Goal: Task Accomplishment & Management: Manage account settings

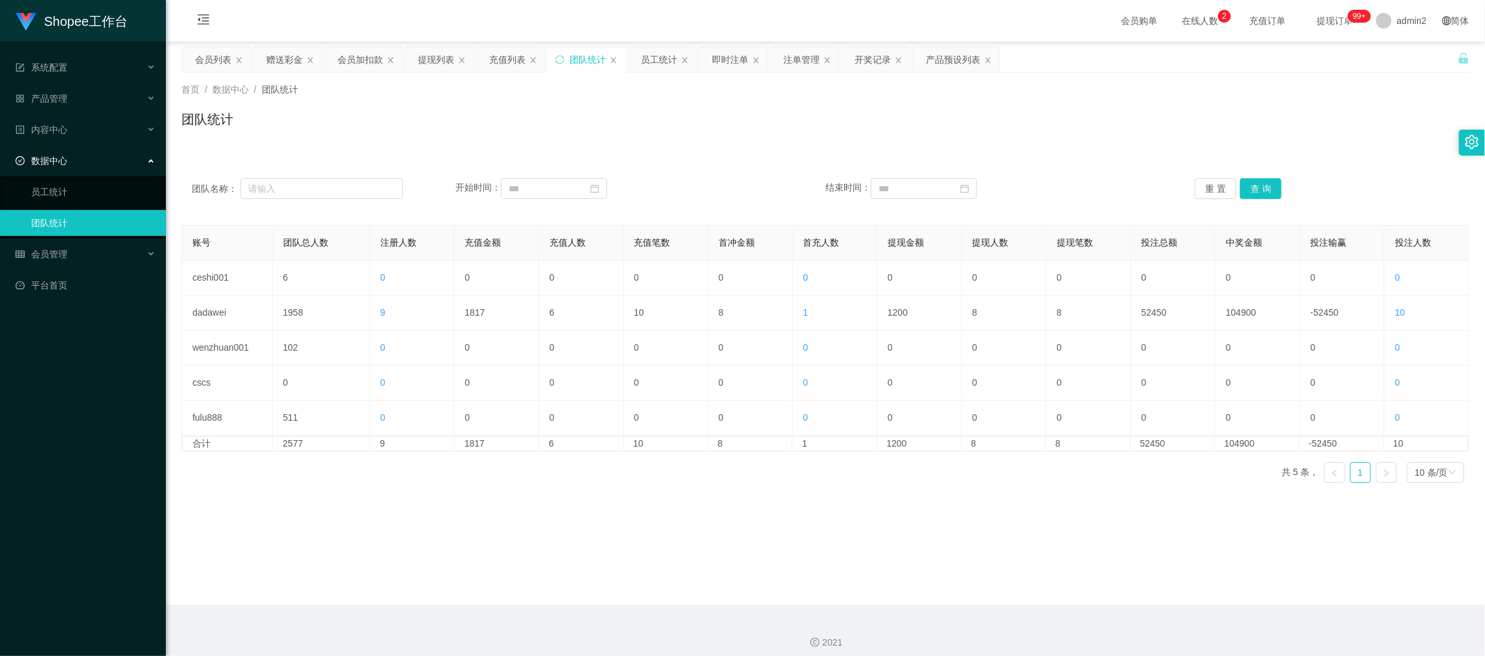
click at [1173, 565] on main "关闭左侧 关闭右侧 关闭其它 刷新页面 会员列表 赠送彩金 会员加扣款 提现列表 充值列表 团队统计 员工统计 即时注单 注单管理 开奖记录 产品预设列表 首…" at bounding box center [825, 322] width 1319 height 563
click at [290, 62] on div "赠送彩金" at bounding box center [284, 59] width 36 height 25
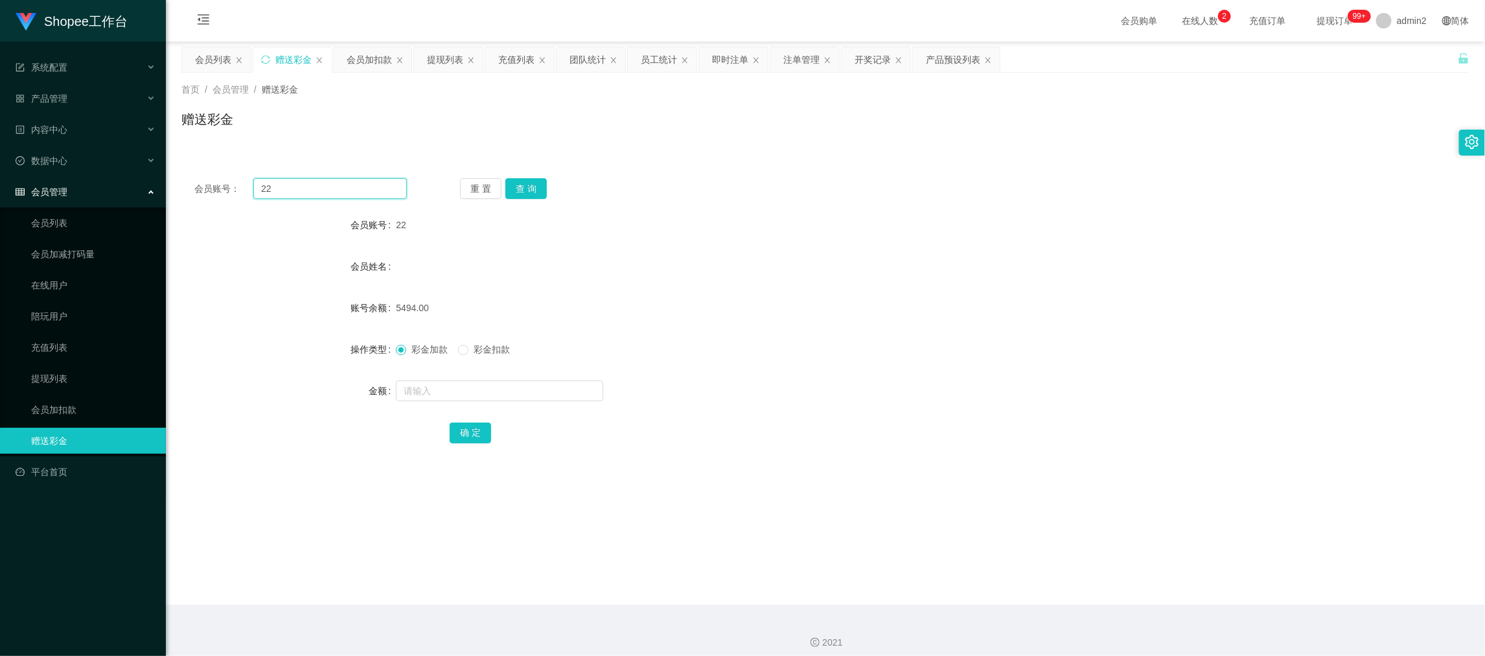
click at [353, 181] on input "22" at bounding box center [330, 188] width 154 height 21
paste input "qazxcwer"
type input "qazxcwer"
click at [534, 179] on button "查 询" at bounding box center [525, 188] width 41 height 21
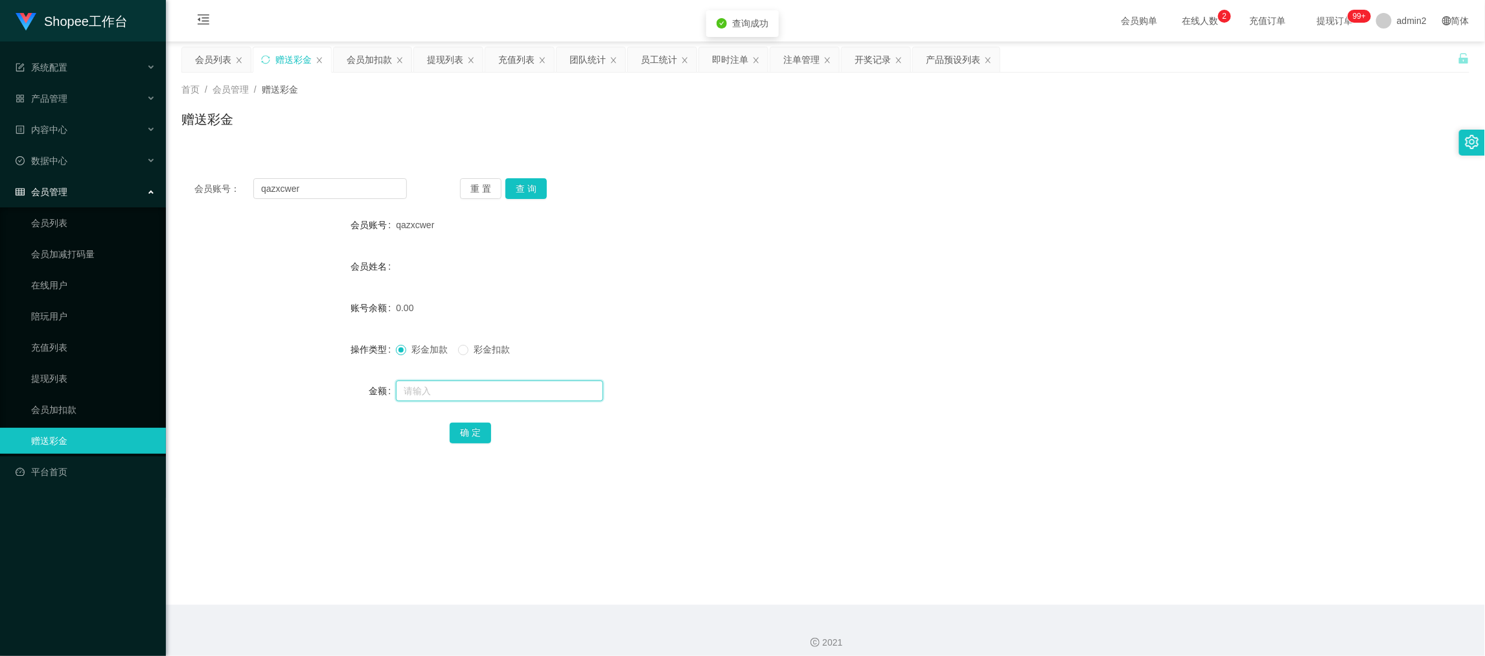
click at [512, 387] on input "text" at bounding box center [499, 390] width 207 height 21
type input "100"
click at [465, 428] on button "确 定" at bounding box center [470, 432] width 41 height 21
click at [907, 355] on div "彩金加款 彩金扣款" at bounding box center [771, 349] width 751 height 26
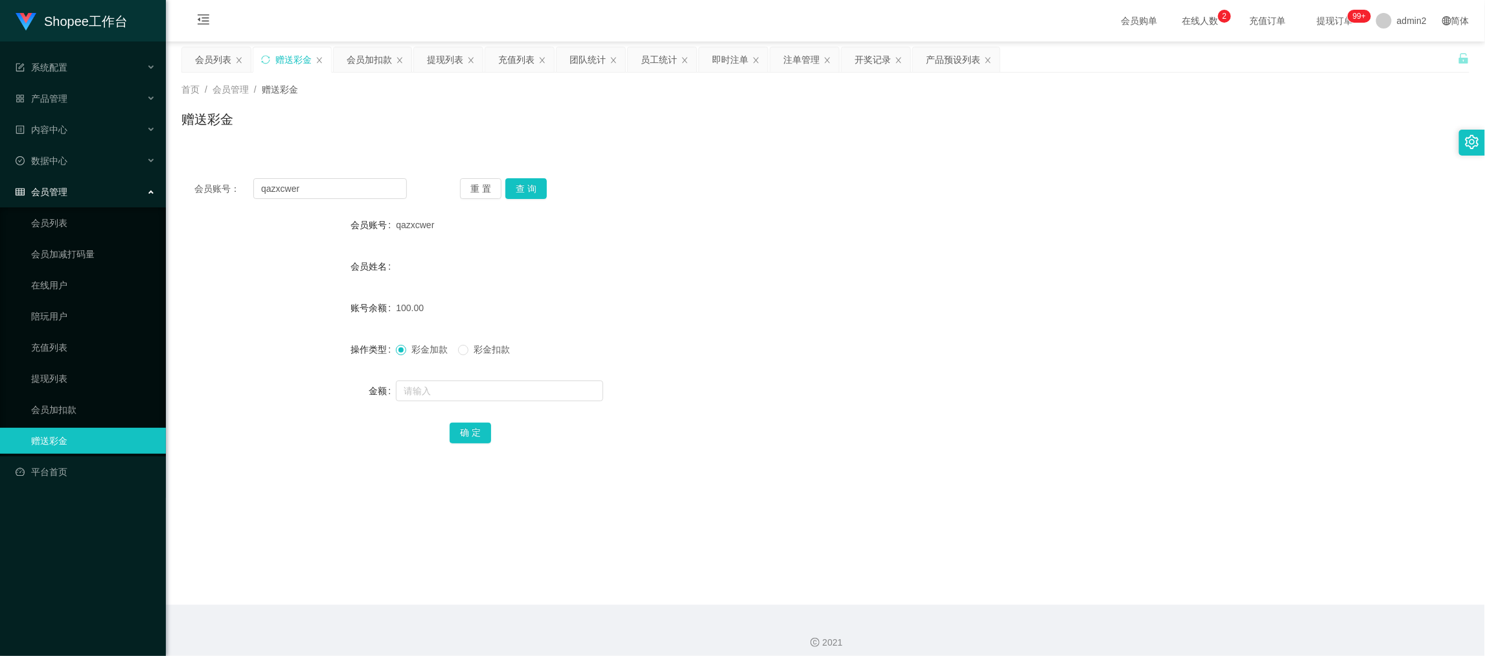
drag, startPoint x: 1160, startPoint y: 590, endPoint x: 1136, endPoint y: 571, distance: 30.5
click at [1160, 590] on main "关闭左侧 关闭右侧 关闭其它 刷新页面 会员列表 赠送彩金 会员加扣款 提现列表 充值列表 团队统计 员工统计 即时注单 注单管理 开奖记录 产品预设列表 首…" at bounding box center [825, 322] width 1319 height 563
click at [214, 58] on div "会员列表" at bounding box center [213, 59] width 36 height 25
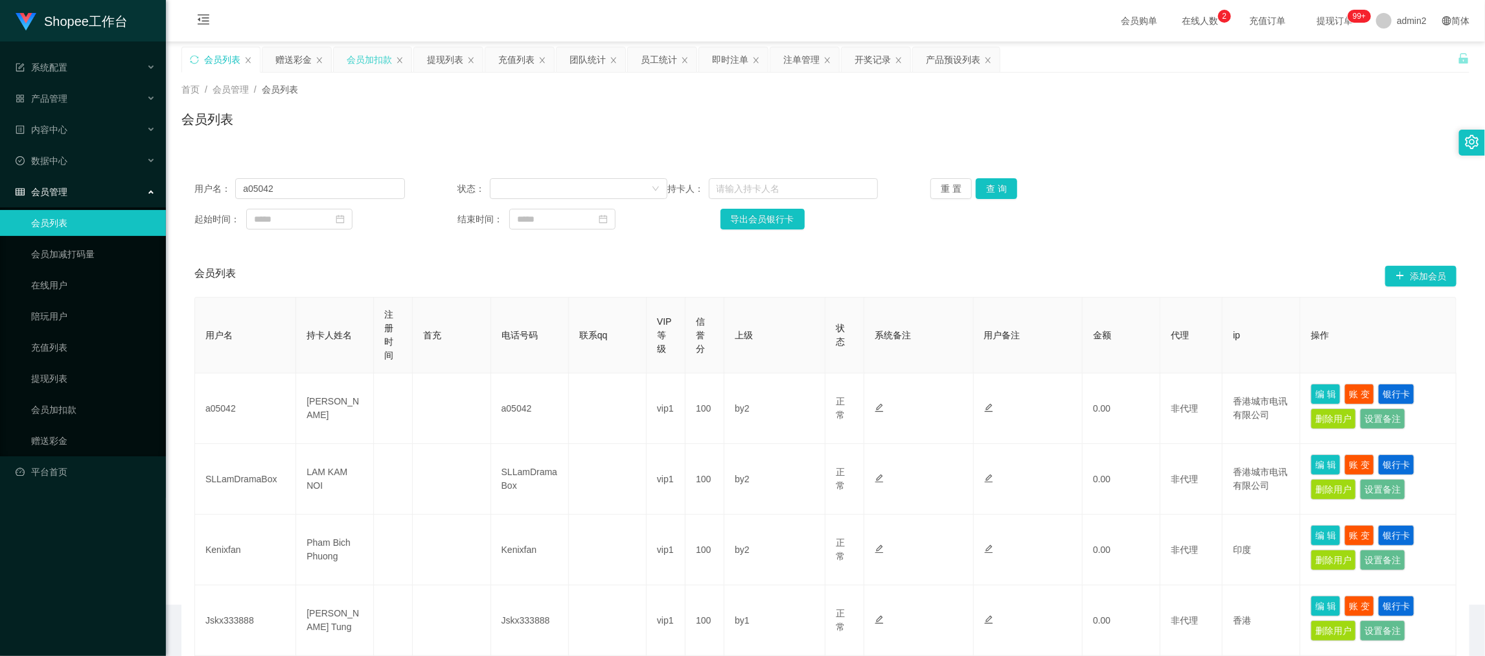
click at [366, 54] on div "会员加扣款" at bounding box center [369, 59] width 45 height 25
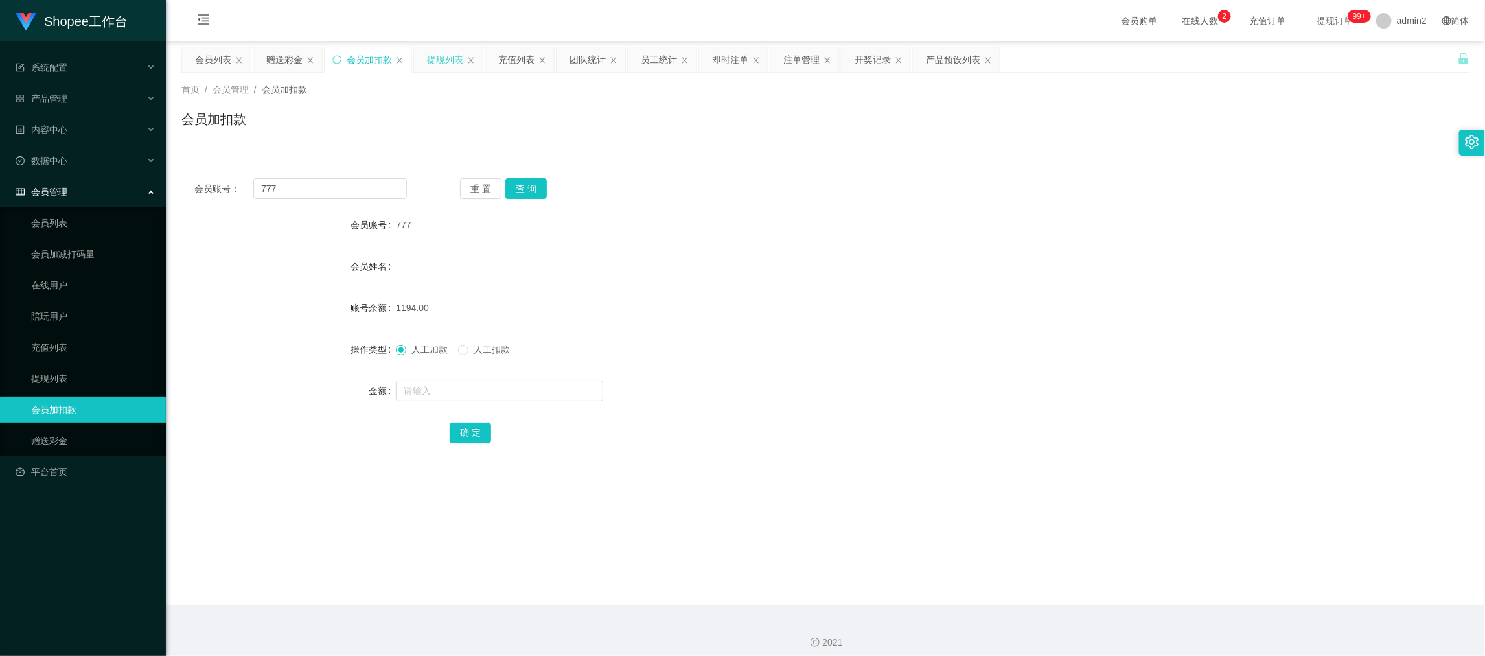
click at [447, 56] on div "提现列表" at bounding box center [445, 59] width 36 height 25
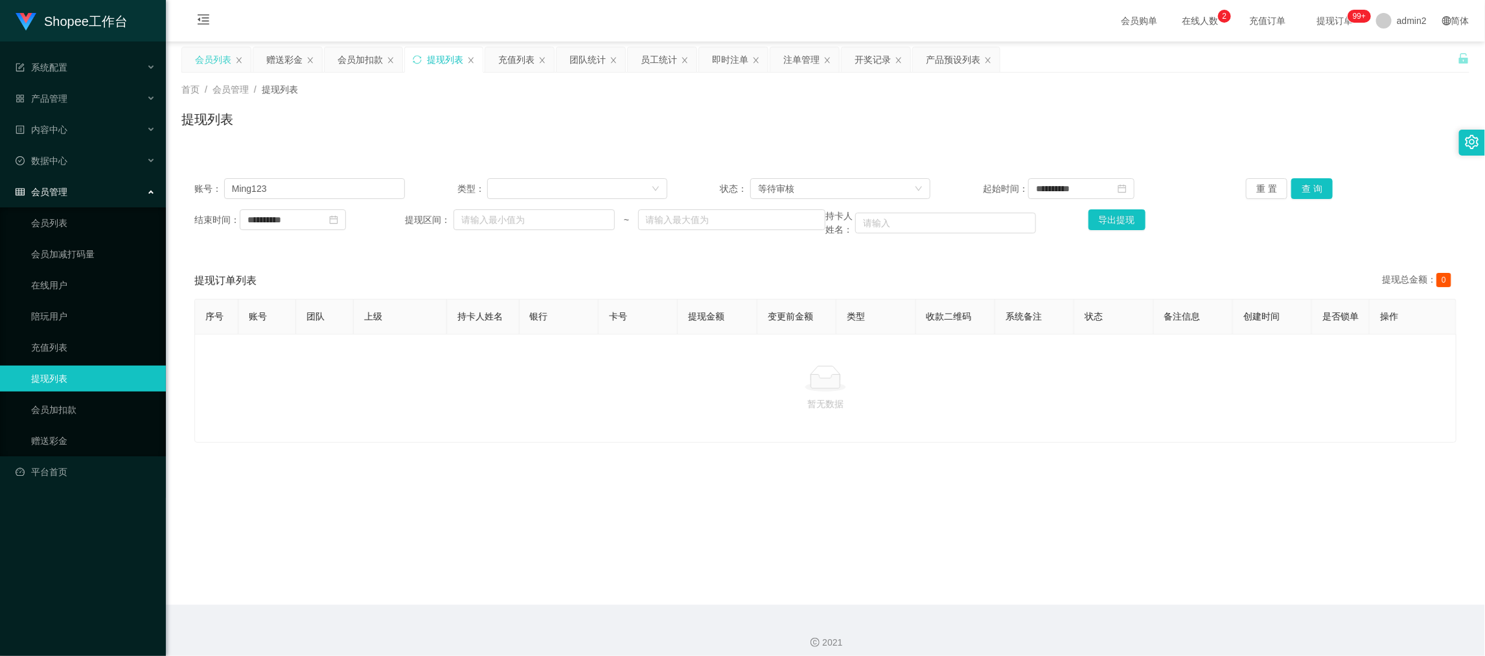
click at [193, 54] on div "会员列表" at bounding box center [216, 59] width 69 height 25
click at [196, 44] on main "**********" at bounding box center [825, 322] width 1319 height 563
click at [217, 56] on div "会员列表" at bounding box center [213, 59] width 36 height 25
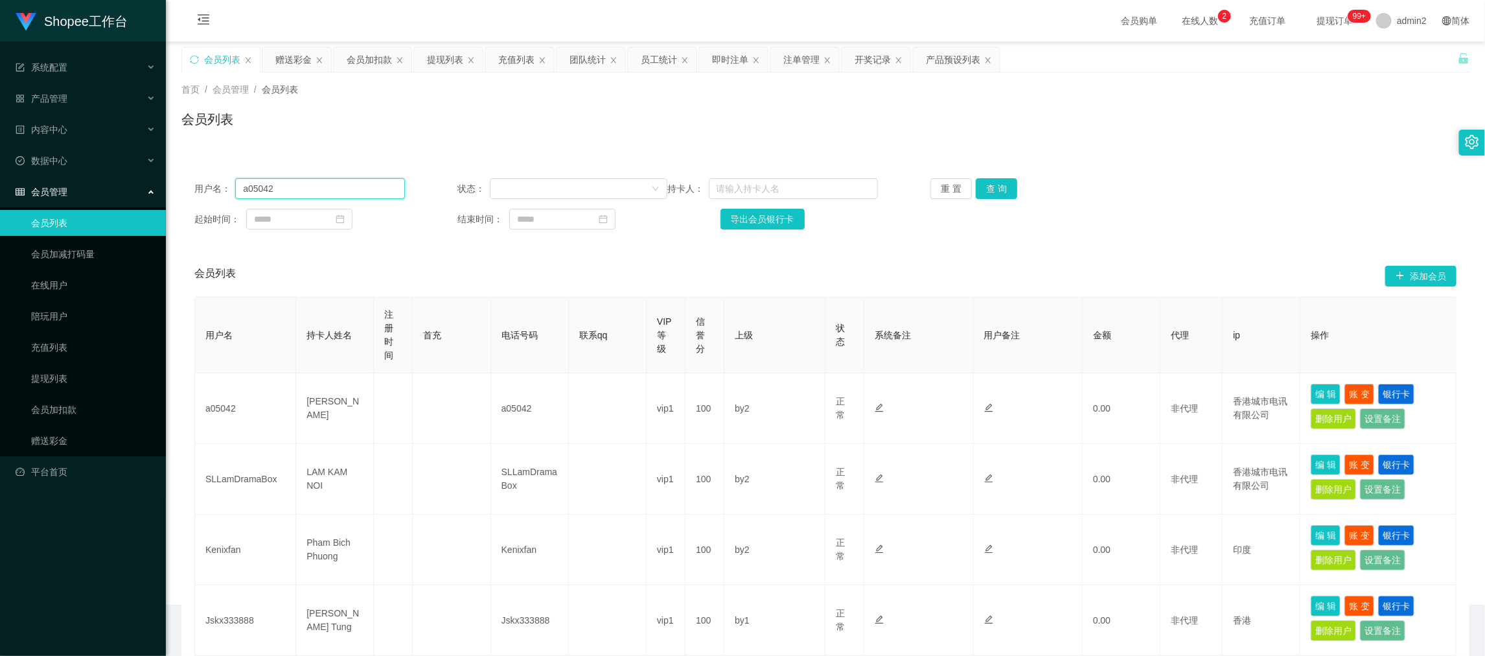
click at [384, 189] on input "a05042" at bounding box center [319, 188] width 169 height 21
paste input "qazxcwer"
type input "qazxcwer"
click at [998, 184] on button "查 询" at bounding box center [996, 188] width 41 height 21
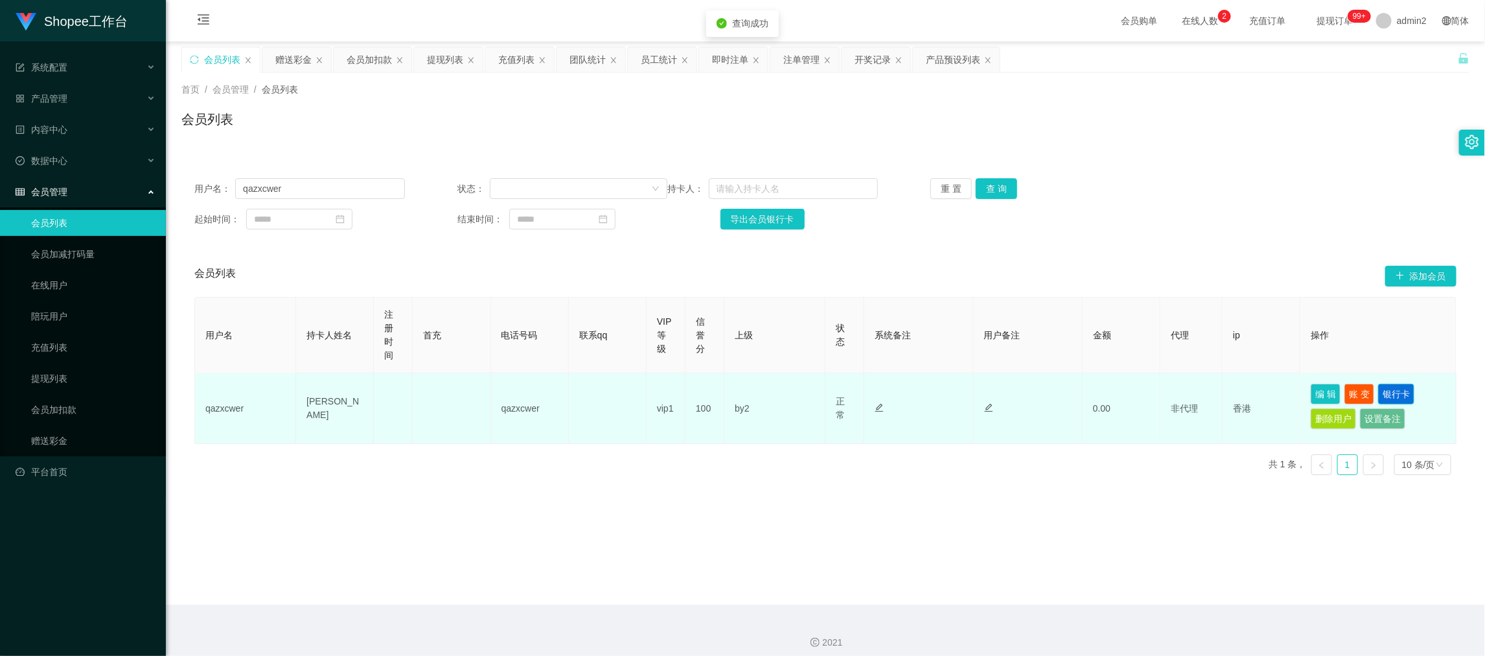
click at [1395, 390] on button "银行卡" at bounding box center [1396, 394] width 36 height 21
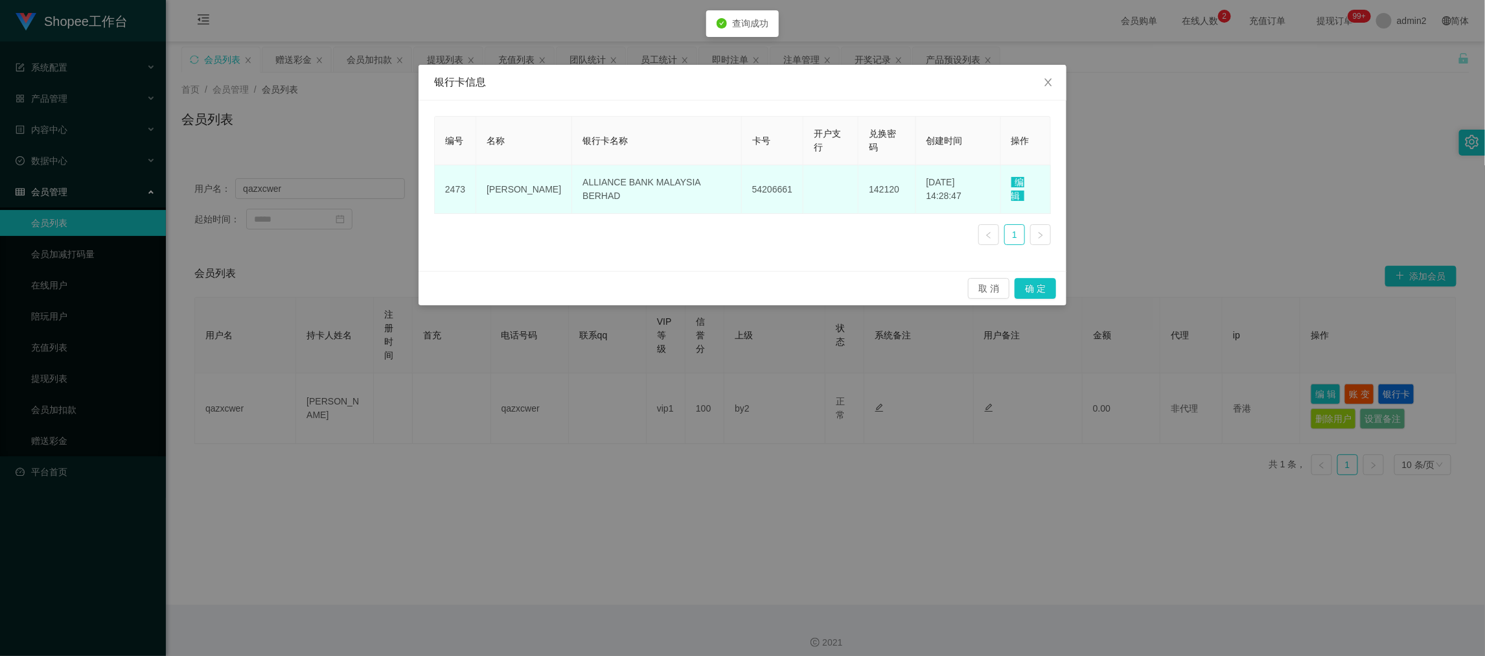
click at [1024, 177] on span "编辑" at bounding box center [1017, 189] width 13 height 24
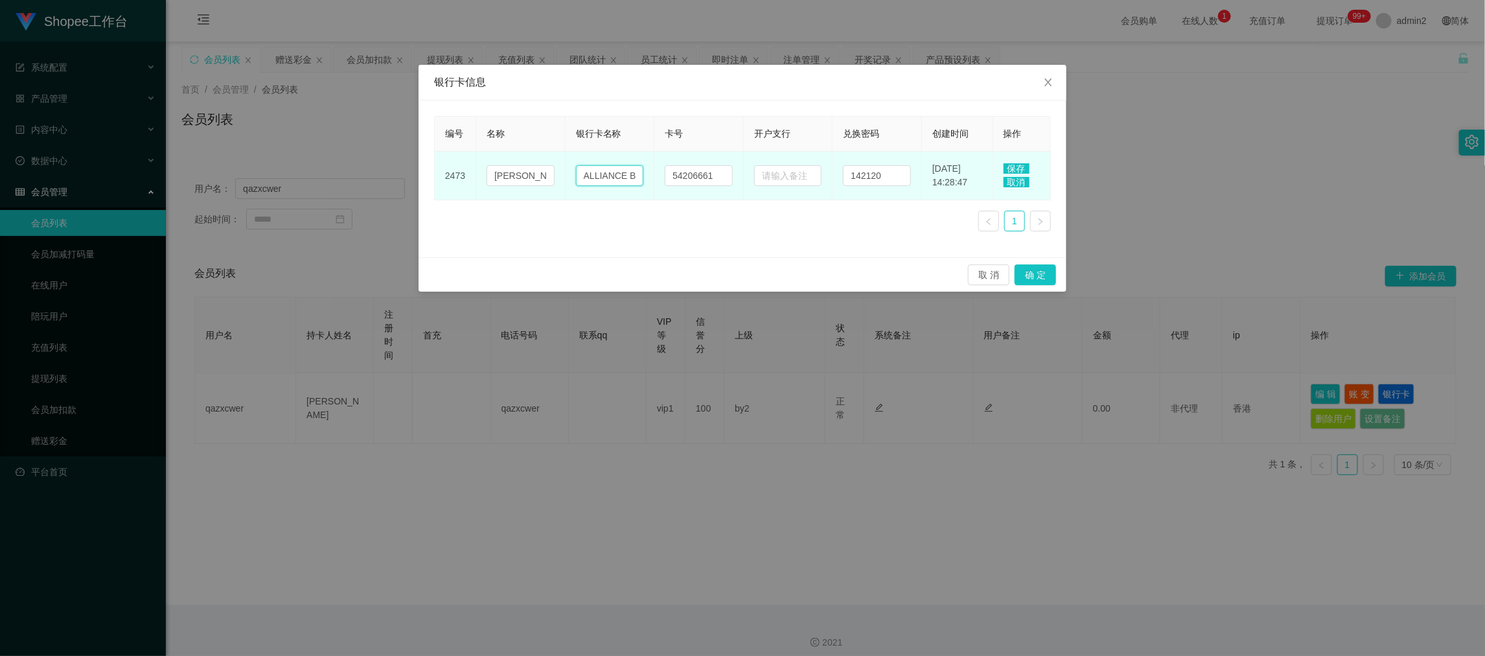
click at [628, 172] on input "ALLIANCE BANK MALAYSIA BERHAD" at bounding box center [610, 175] width 68 height 21
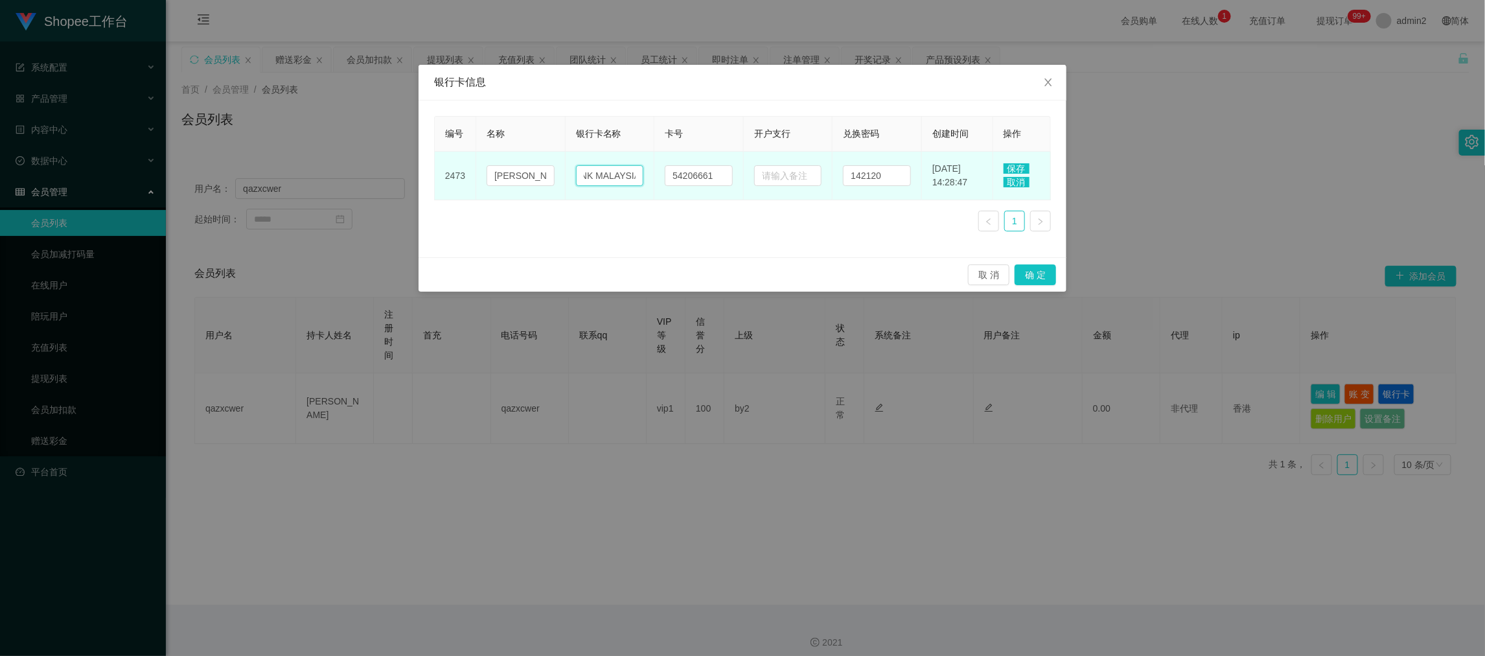
paste input "香港支付宝"
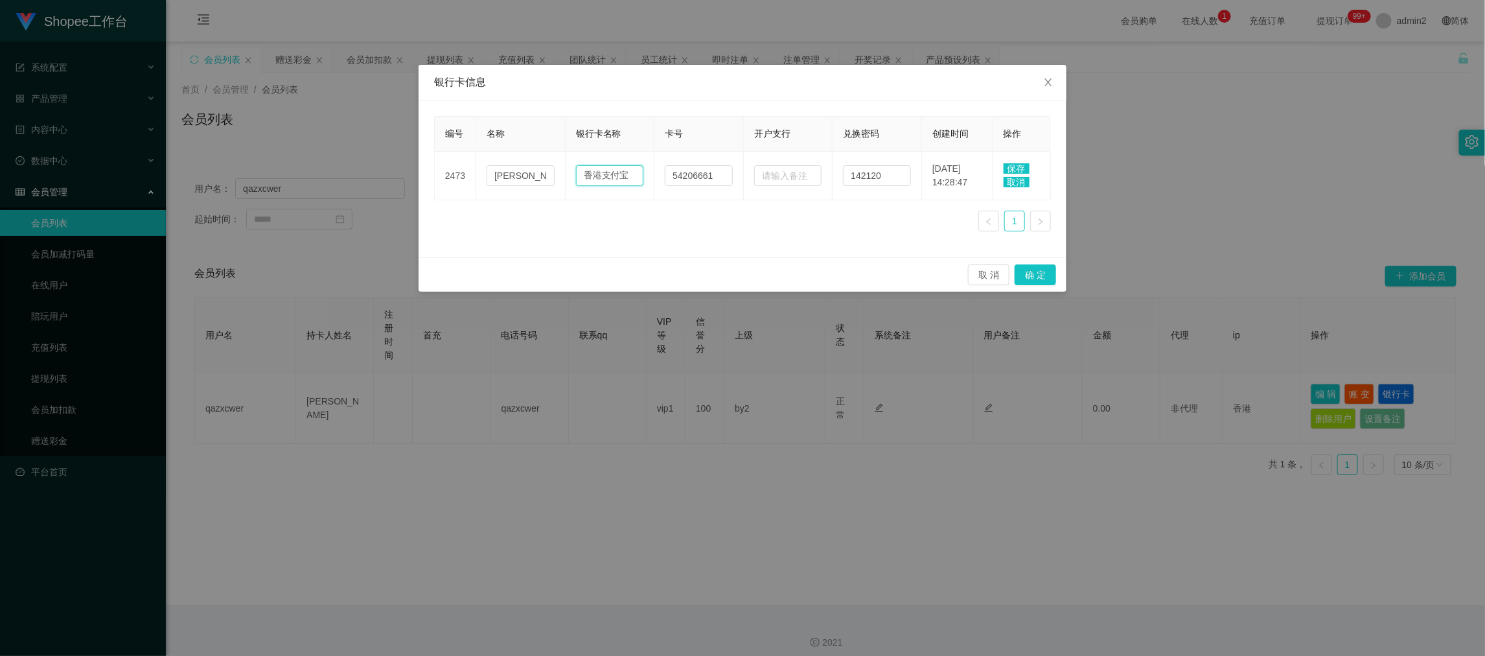
scroll to position [0, 0]
type input "香港支付宝"
click at [1020, 169] on span "保存" at bounding box center [1016, 168] width 26 height 10
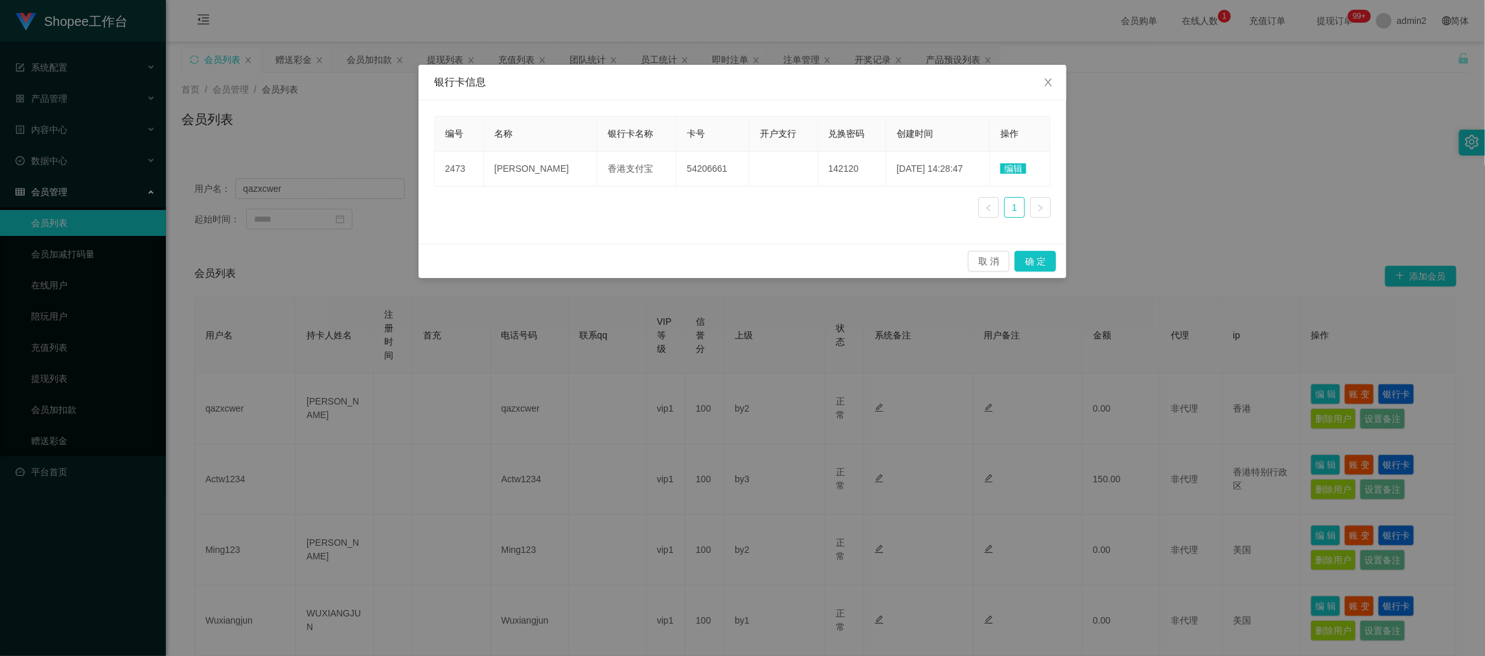
click at [692, 97] on div "银行卡信息" at bounding box center [742, 83] width 648 height 36
click at [1053, 80] on icon "图标: close" at bounding box center [1048, 82] width 10 height 10
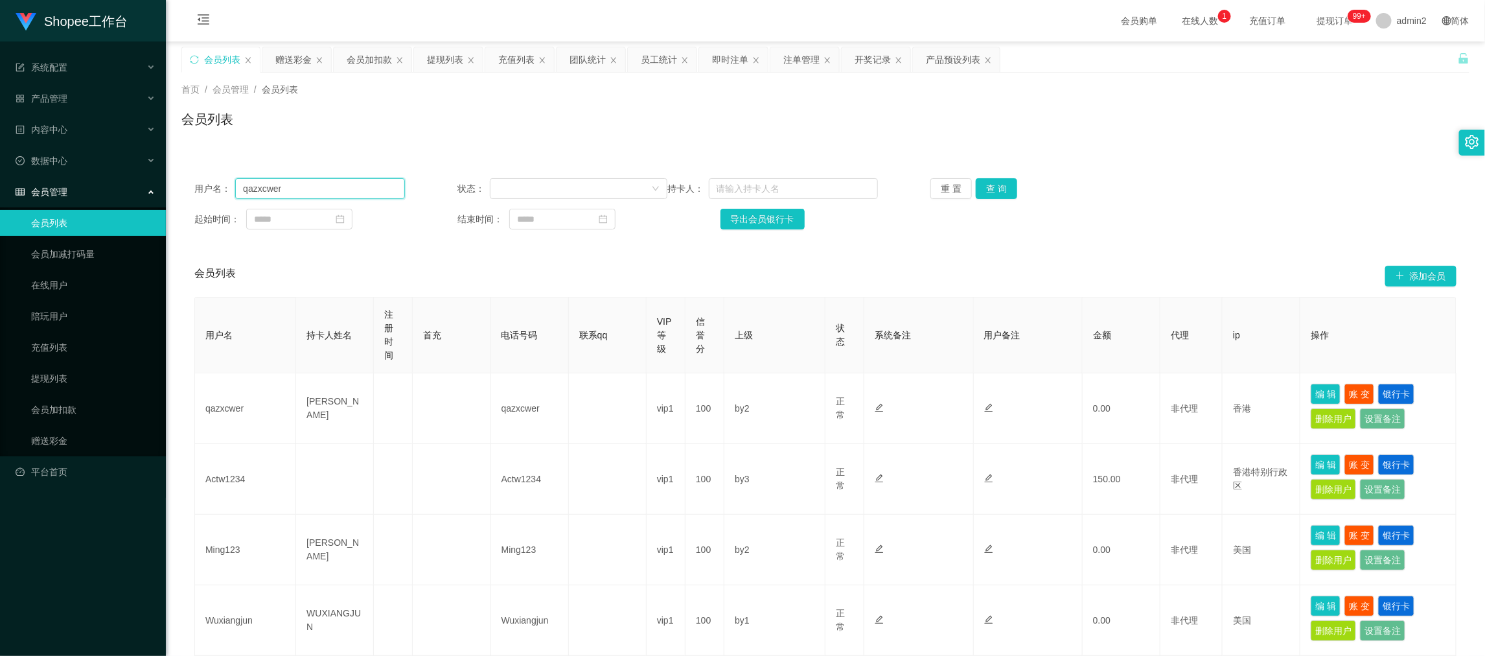
drag, startPoint x: 280, startPoint y: 188, endPoint x: 223, endPoint y: 190, distance: 56.4
click at [223, 190] on div "用户名： qazxcwer" at bounding box center [299, 188] width 211 height 21
drag, startPoint x: 450, startPoint y: 56, endPoint x: 450, endPoint y: 80, distance: 24.0
click at [450, 56] on div "提现列表" at bounding box center [445, 59] width 36 height 25
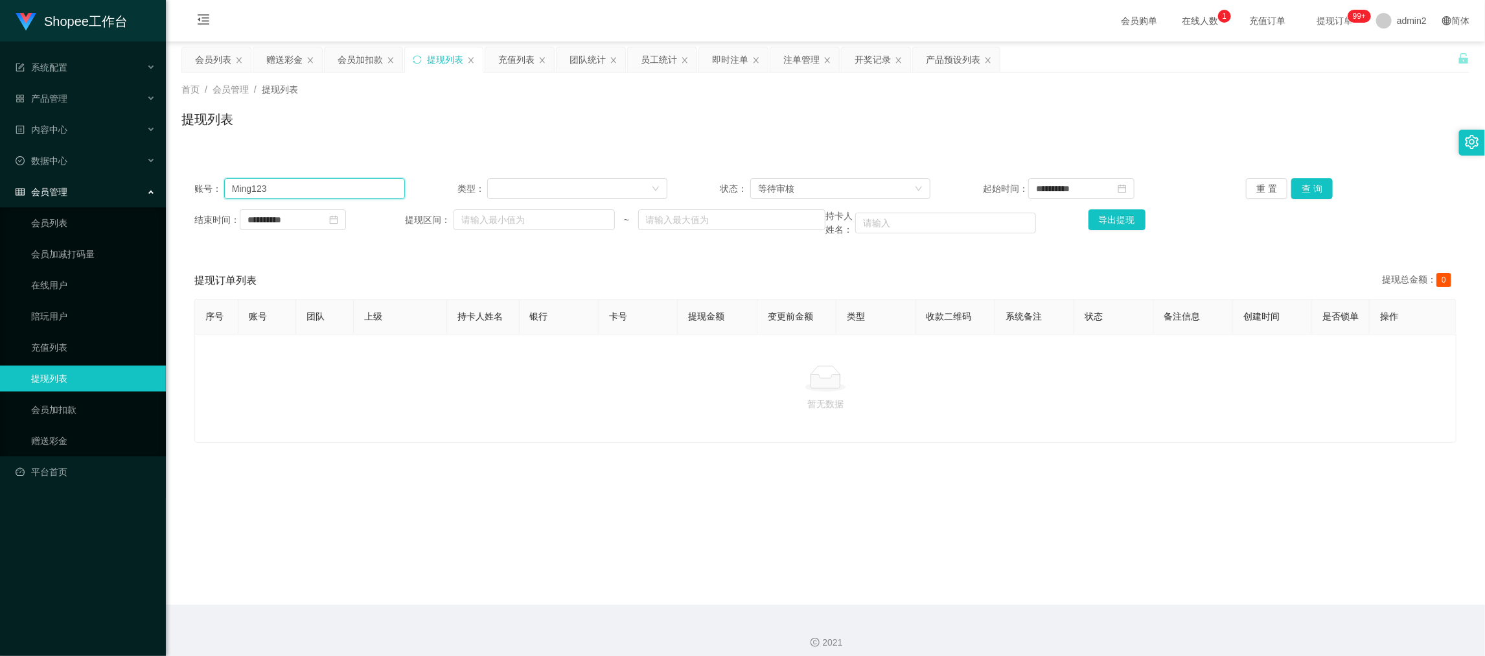
click at [345, 190] on input "Ming123" at bounding box center [314, 188] width 181 height 21
paste input "qazxcwer"
type input "qazxcwer"
click at [1301, 183] on button "查 询" at bounding box center [1311, 188] width 41 height 21
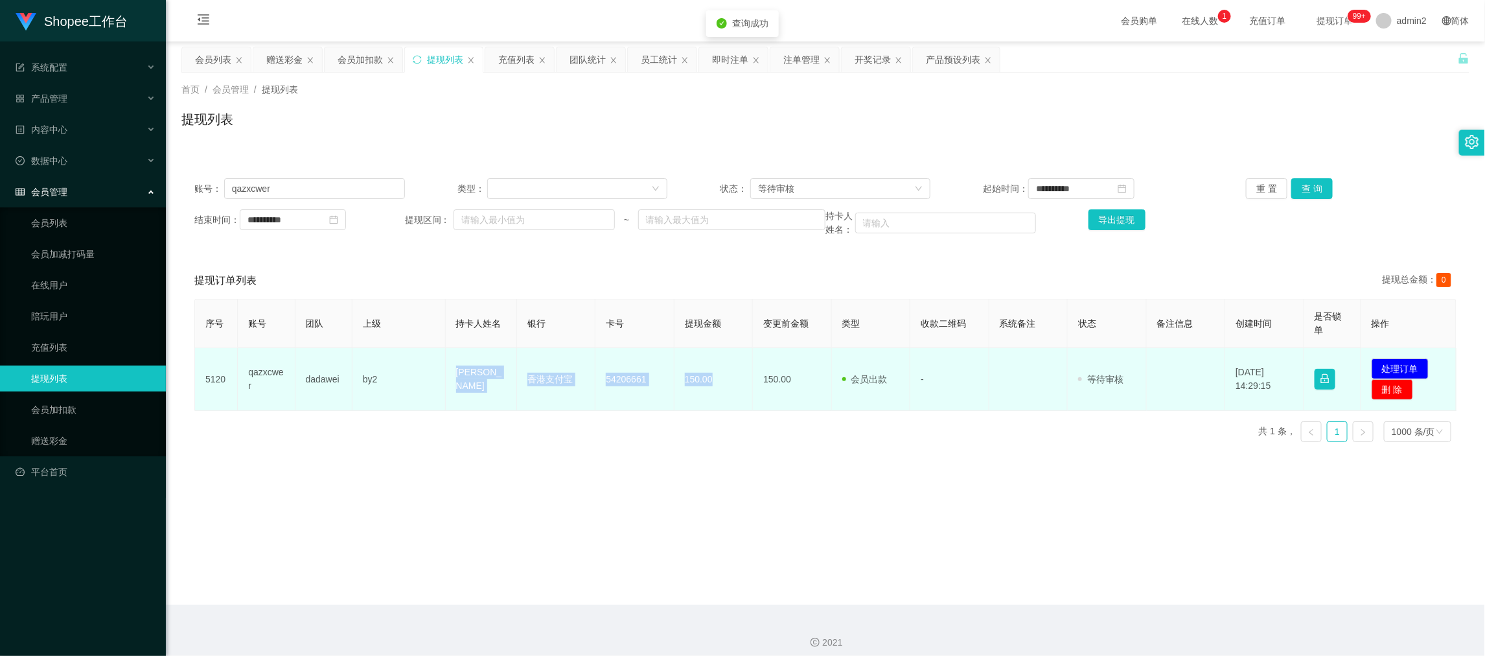
drag, startPoint x: 441, startPoint y: 377, endPoint x: 727, endPoint y: 392, distance: 286.7
click at [727, 392] on tr "5120 qazxcwer dadawei by2 [PERSON_NAME] ling 香港支付宝 54206661 150.00 150.00 会员出款 …" at bounding box center [825, 379] width 1261 height 63
copy tr "[PERSON_NAME] 香港支付宝 54206661 150.00"
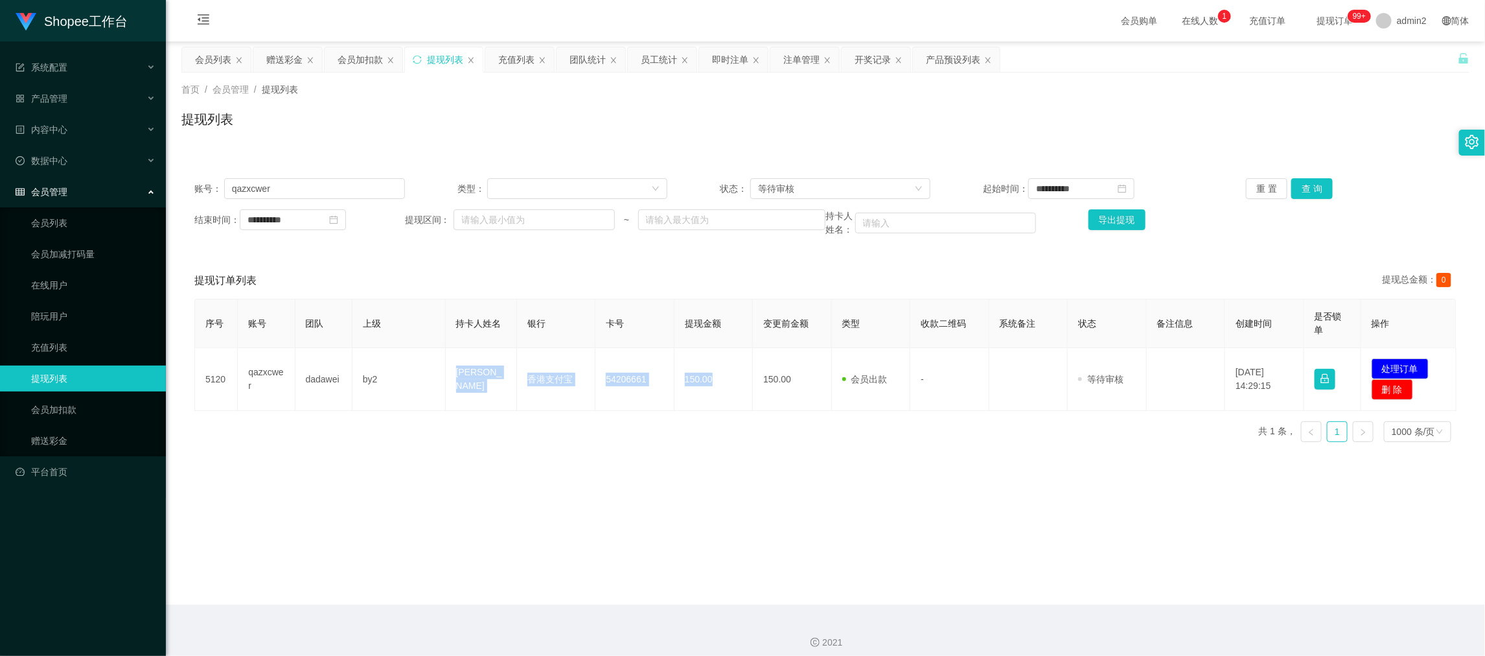
click at [1138, 591] on main "**********" at bounding box center [825, 322] width 1319 height 563
drag, startPoint x: 328, startPoint y: 202, endPoint x: 328, endPoint y: 190, distance: 12.3
click at [328, 202] on div "**********" at bounding box center [825, 207] width 1288 height 84
click at [328, 189] on input "qazxcwer" at bounding box center [314, 188] width 181 height 21
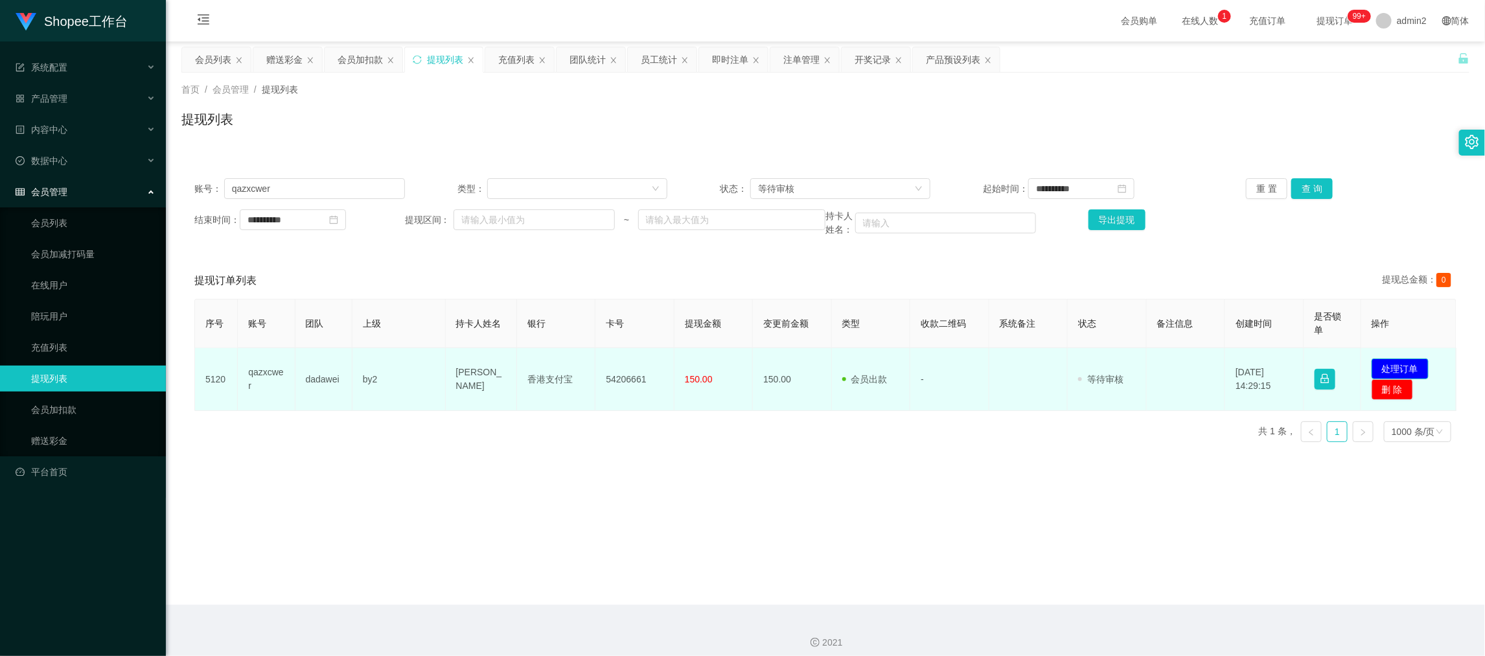
click at [1386, 361] on button "处理订单" at bounding box center [1399, 368] width 57 height 21
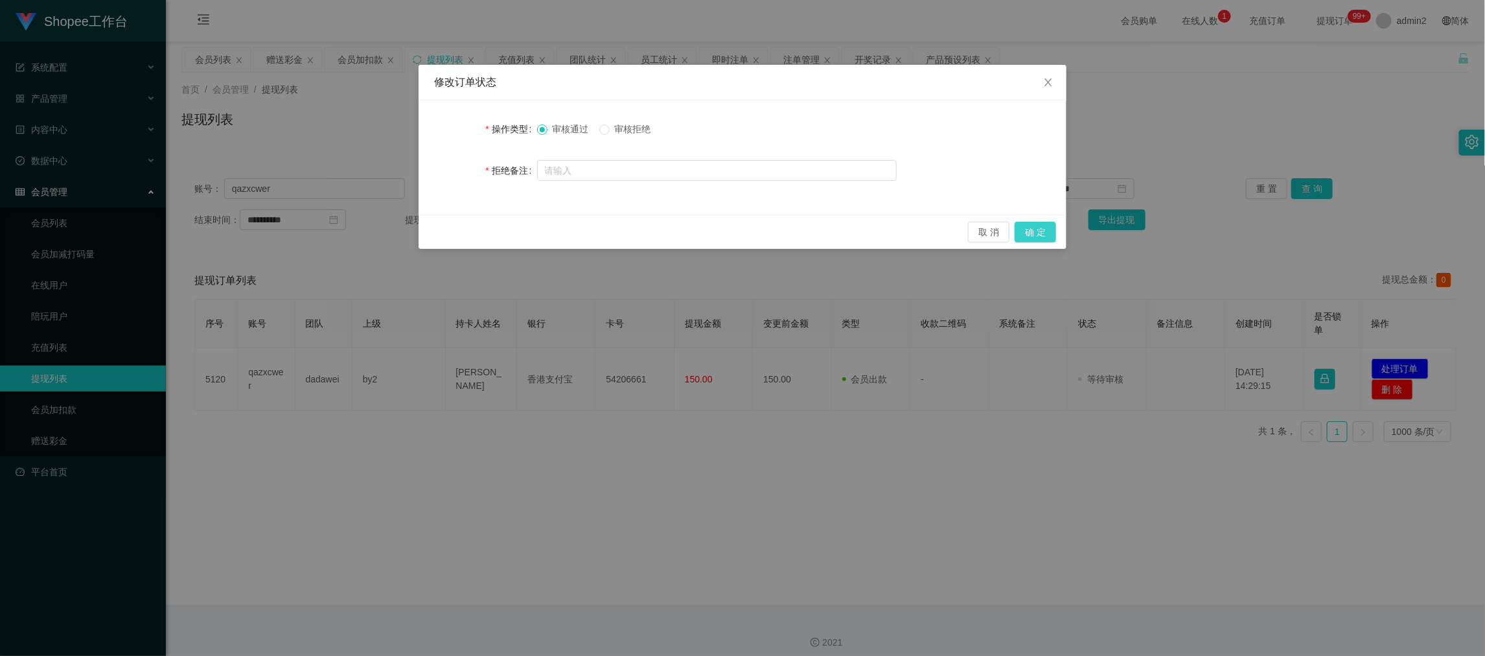
click at [1033, 233] on button "确 定" at bounding box center [1034, 232] width 41 height 21
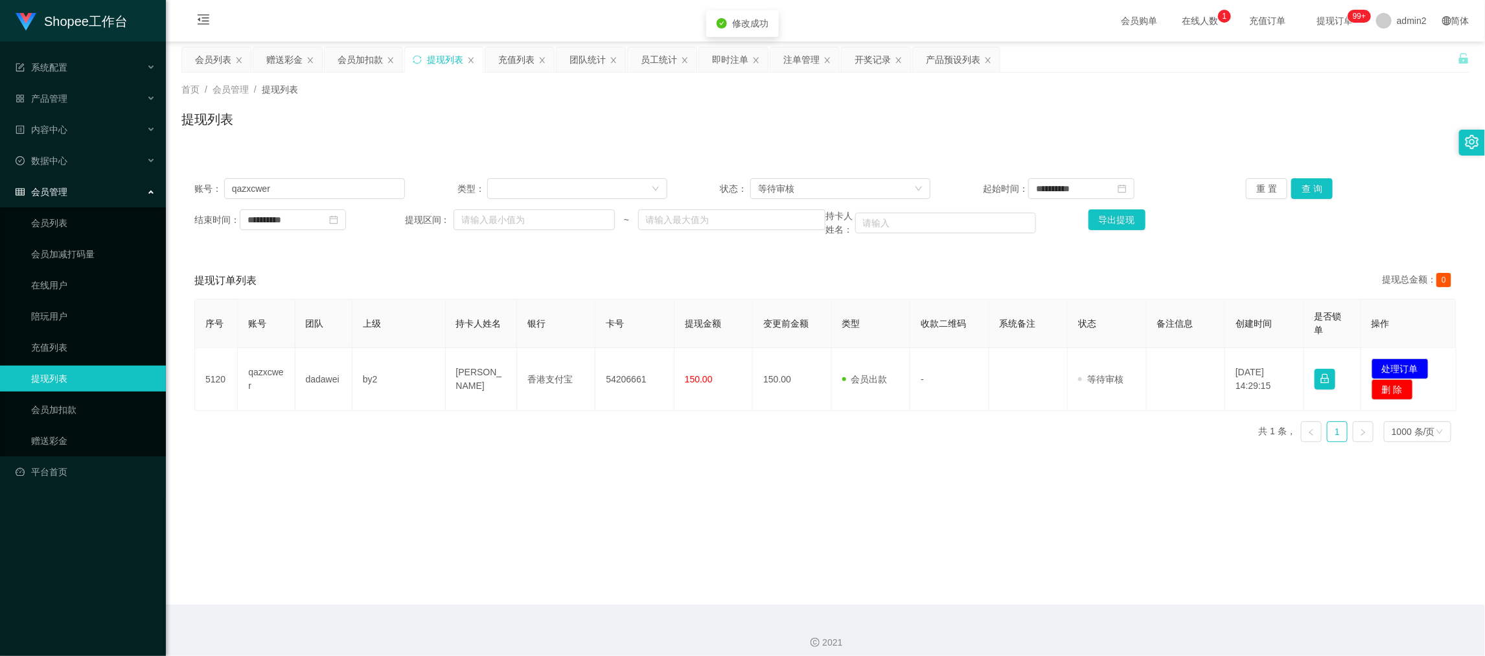
click at [926, 461] on div "修改订单状态 操作类型 审核通过 审核拒绝 拒绝备注 取 消 确 定" at bounding box center [742, 328] width 1485 height 656
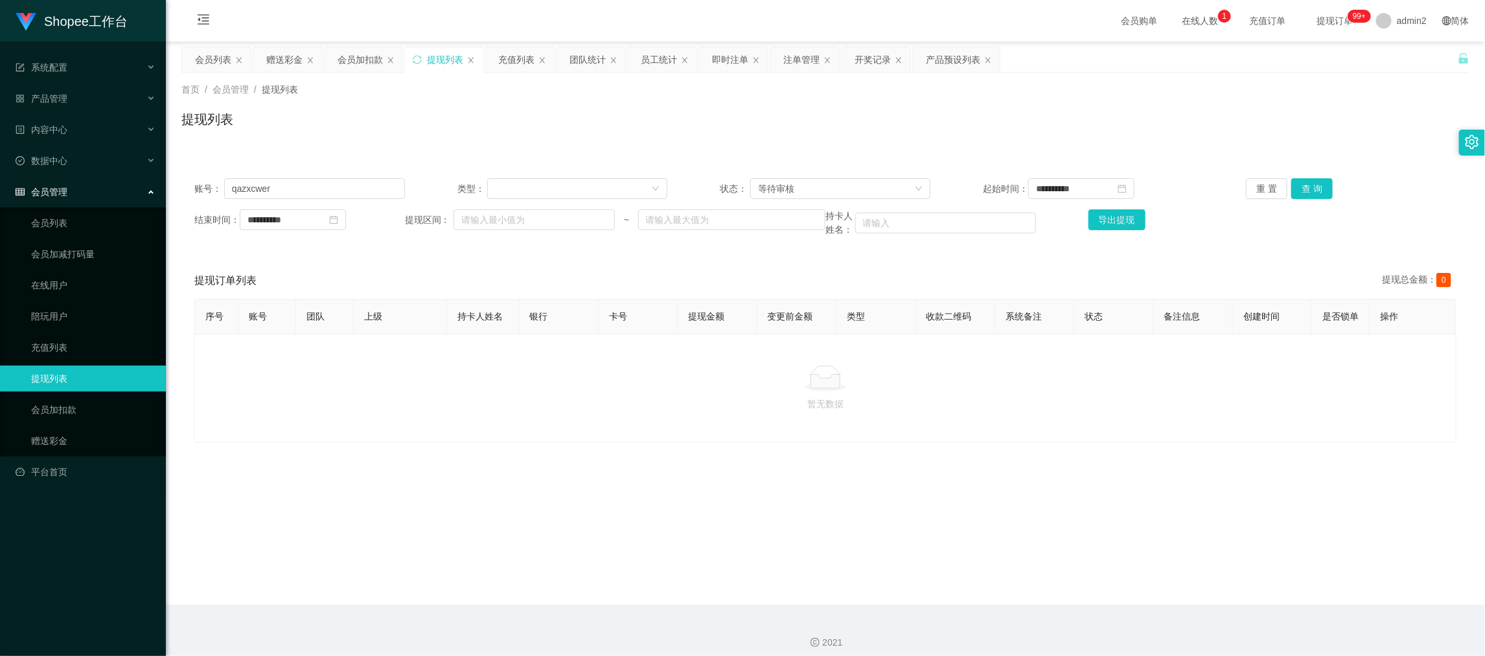
drag, startPoint x: 1179, startPoint y: 594, endPoint x: 1171, endPoint y: 579, distance: 17.7
click at [1179, 594] on main "**********" at bounding box center [825, 322] width 1319 height 563
click at [282, 58] on div "赠送彩金" at bounding box center [284, 59] width 36 height 25
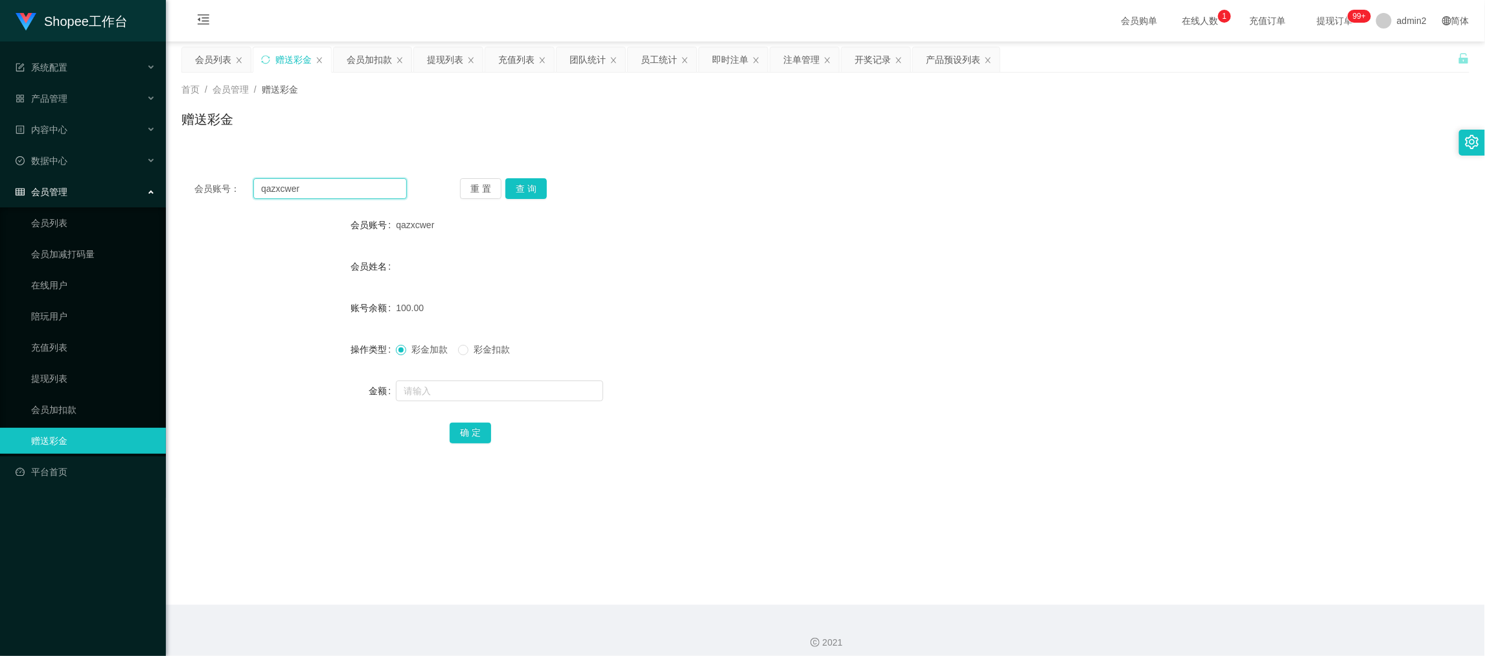
click at [347, 189] on input "qazxcwer" at bounding box center [330, 188] width 154 height 21
paste input "a05042"
type input "a05042"
click at [511, 189] on button "查 询" at bounding box center [525, 188] width 41 height 21
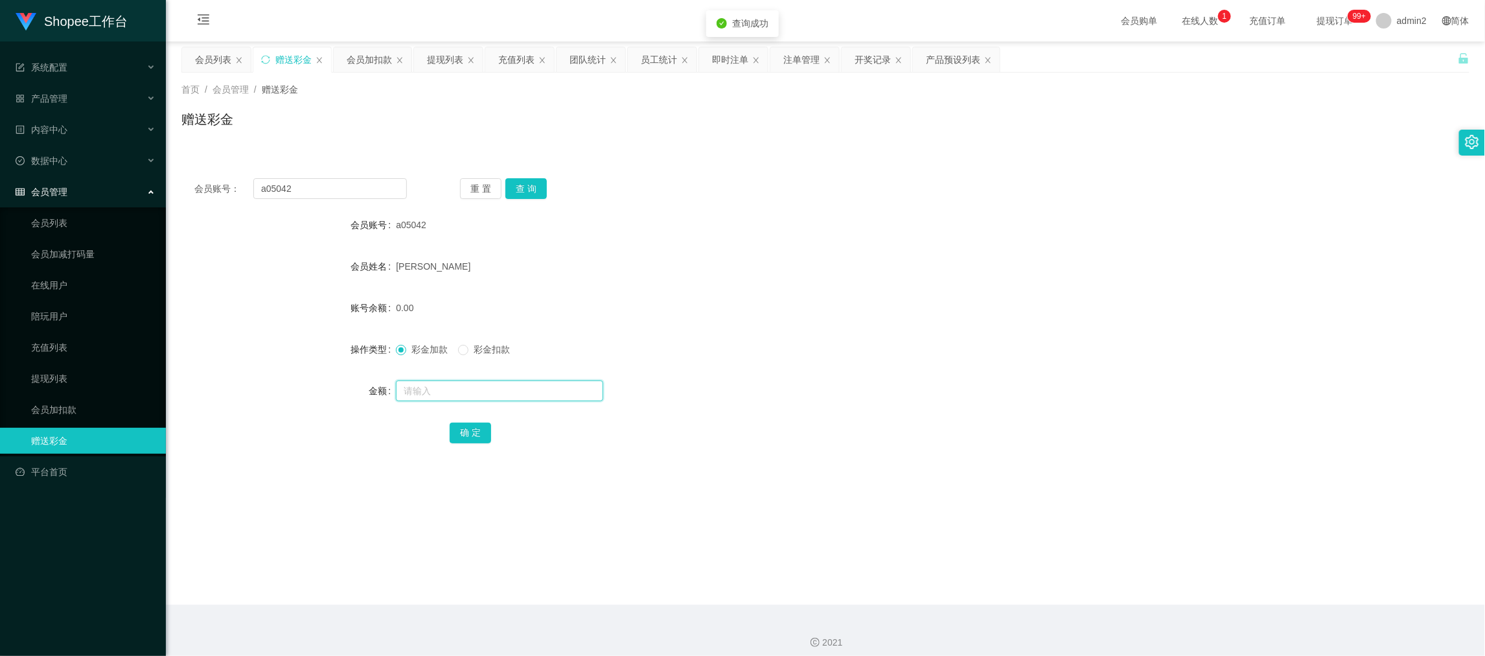
click at [572, 394] on input "text" at bounding box center [499, 390] width 207 height 21
type input "500"
click at [472, 427] on button "确 定" at bounding box center [470, 432] width 41 height 21
click at [854, 369] on form "会员账号 a05042 会员姓名 [PERSON_NAME] 账号余额 0.00 操作类型 彩金加款 彩金扣款 金额 确 定" at bounding box center [825, 328] width 1288 height 233
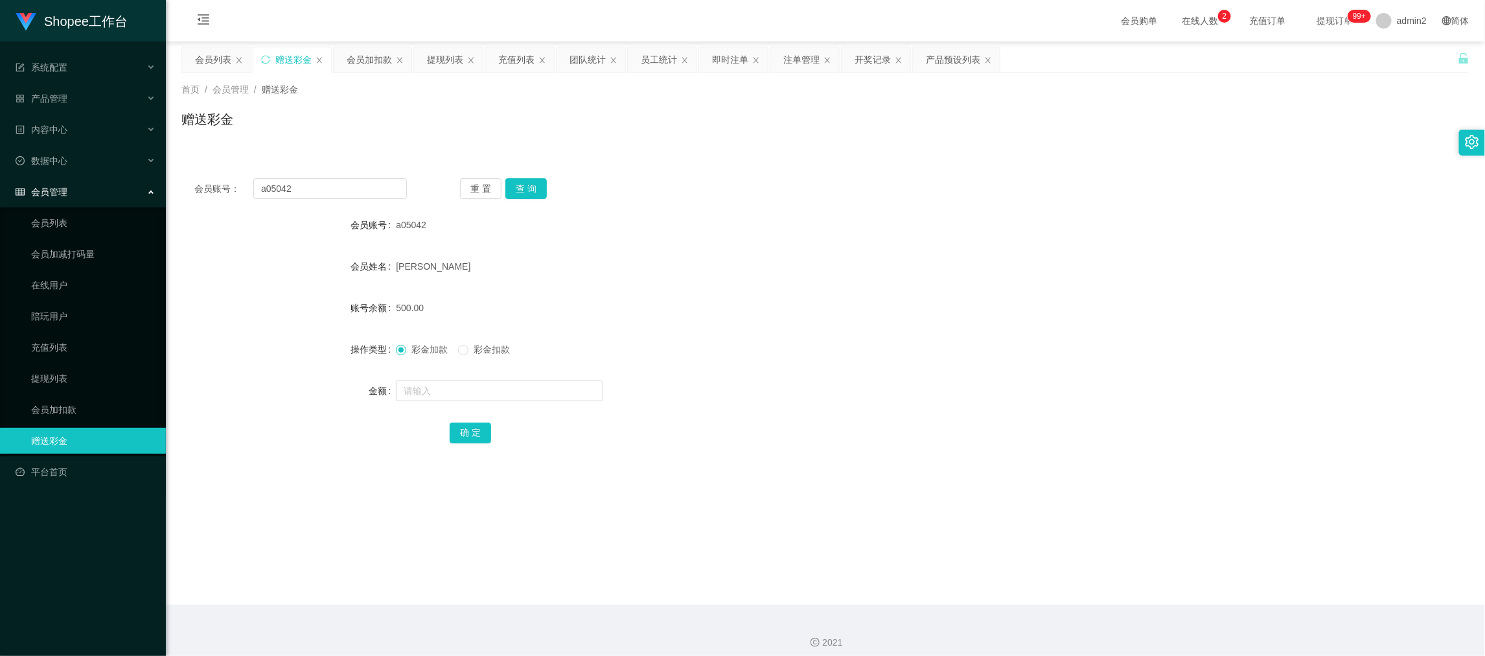
drag, startPoint x: 1112, startPoint y: 577, endPoint x: 731, endPoint y: 345, distance: 446.0
click at [1110, 575] on main "关闭左侧 关闭右侧 关闭其它 刷新页面 会员列表 赠送彩金 会员加扣款 提现列表 充值列表 团队统计 员工统计 即时注单 注单管理 开奖记录 产品预设列表 首…" at bounding box center [825, 322] width 1319 height 563
click at [352, 194] on input "a05042" at bounding box center [330, 188] width 154 height 21
paste input "Kenixfan"
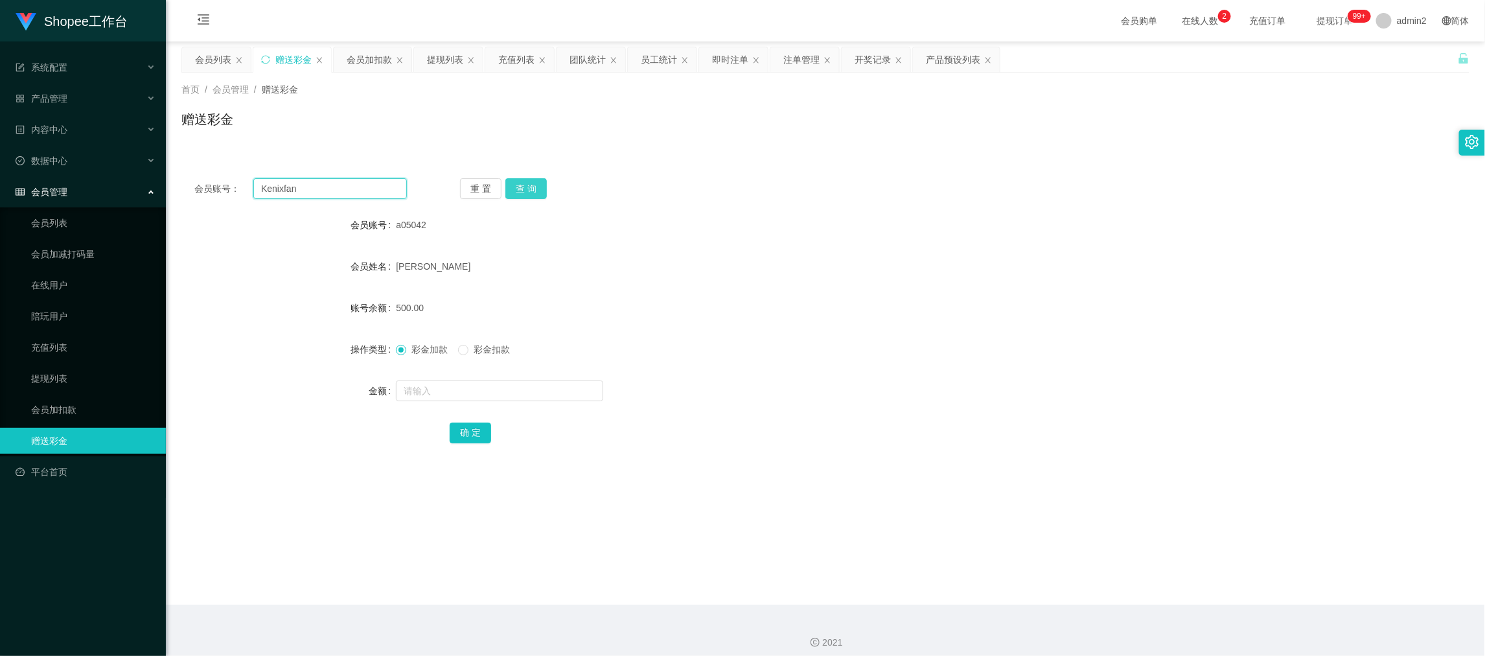
type input "Kenixfan"
click at [525, 188] on button "查 询" at bounding box center [525, 188] width 41 height 21
click at [559, 385] on input "text" at bounding box center [499, 390] width 207 height 21
type input "500"
click at [466, 428] on button "确 定" at bounding box center [470, 432] width 41 height 21
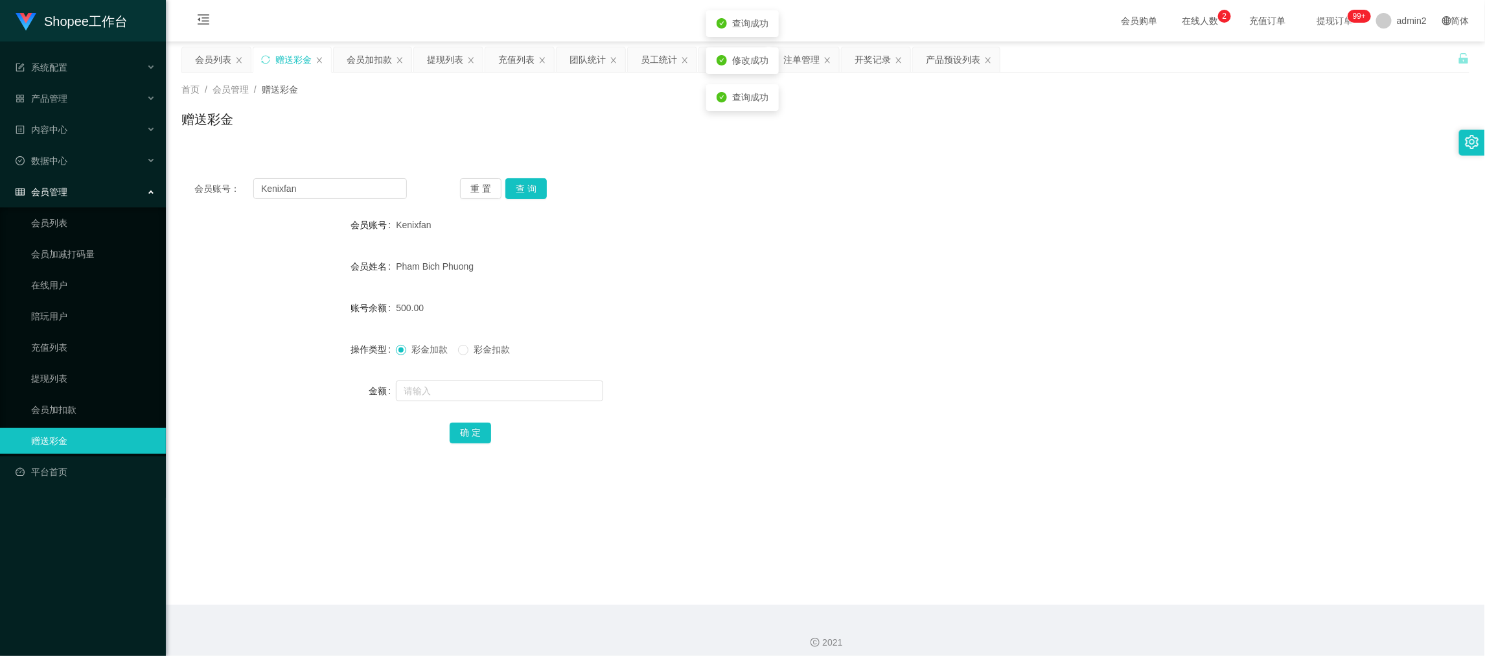
click at [842, 361] on div "彩金加款 彩金扣款" at bounding box center [771, 349] width 751 height 26
click at [356, 56] on div "会员加扣款" at bounding box center [369, 59] width 45 height 25
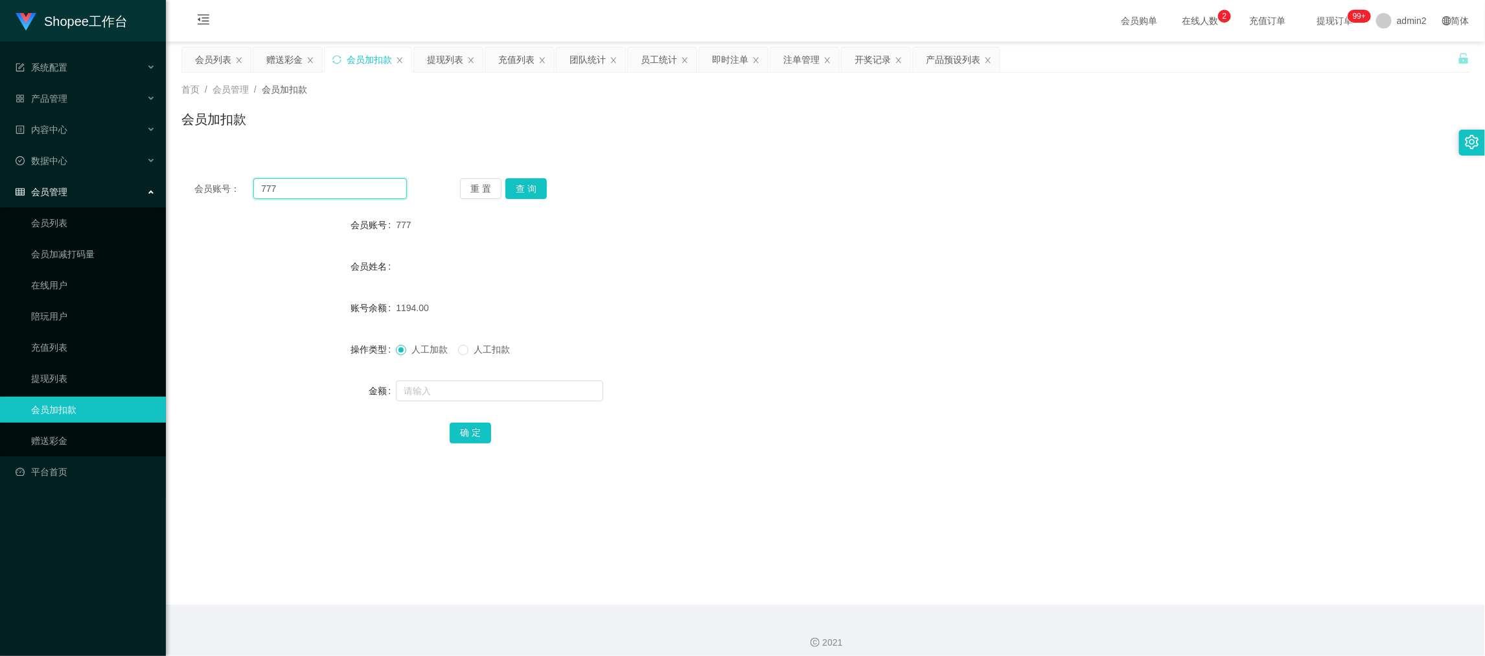
click at [389, 193] on input "777" at bounding box center [330, 188] width 154 height 21
paste input "22"
type input "22"
click at [521, 186] on button "查 询" at bounding box center [525, 188] width 41 height 21
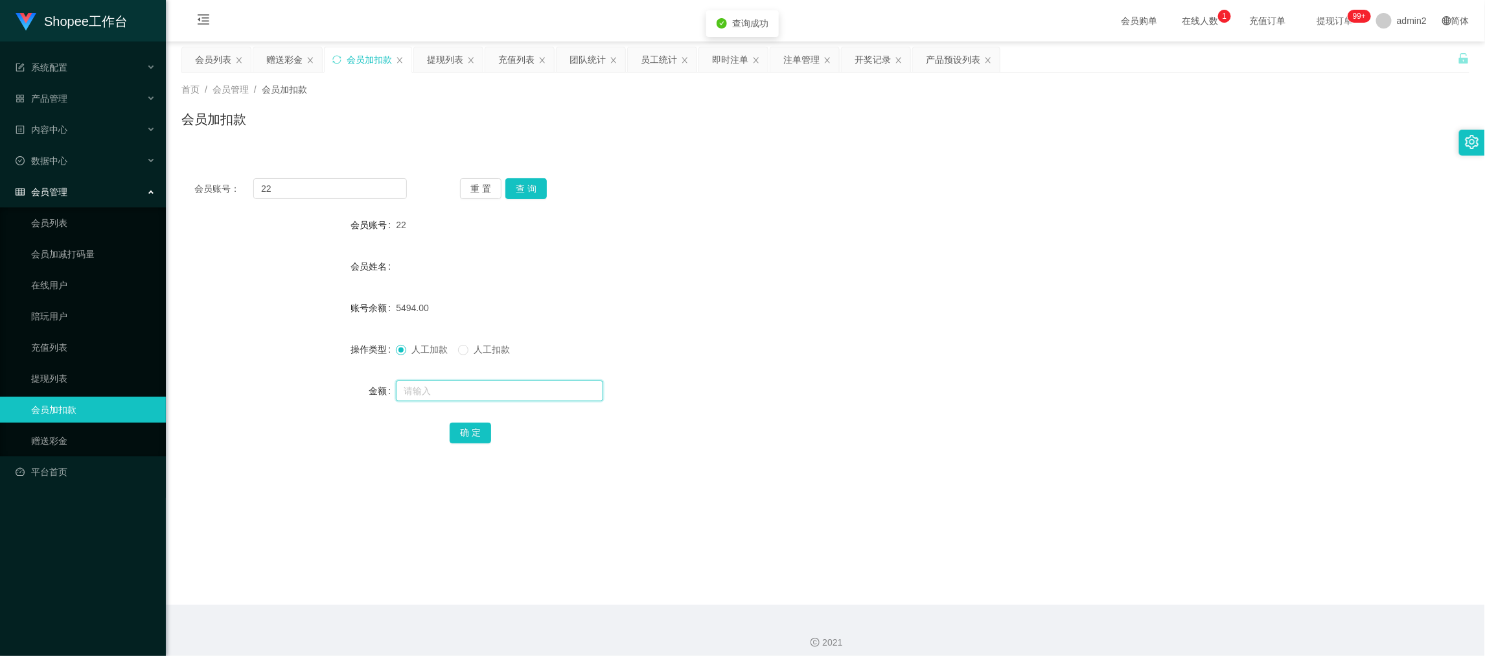
click at [547, 392] on input "text" at bounding box center [499, 390] width 207 height 21
click at [547, 392] on input "5" at bounding box center [499, 390] width 207 height 21
type input "58"
click at [469, 428] on button "确 定" at bounding box center [470, 432] width 41 height 21
click at [360, 189] on input "22" at bounding box center [330, 188] width 154 height 21
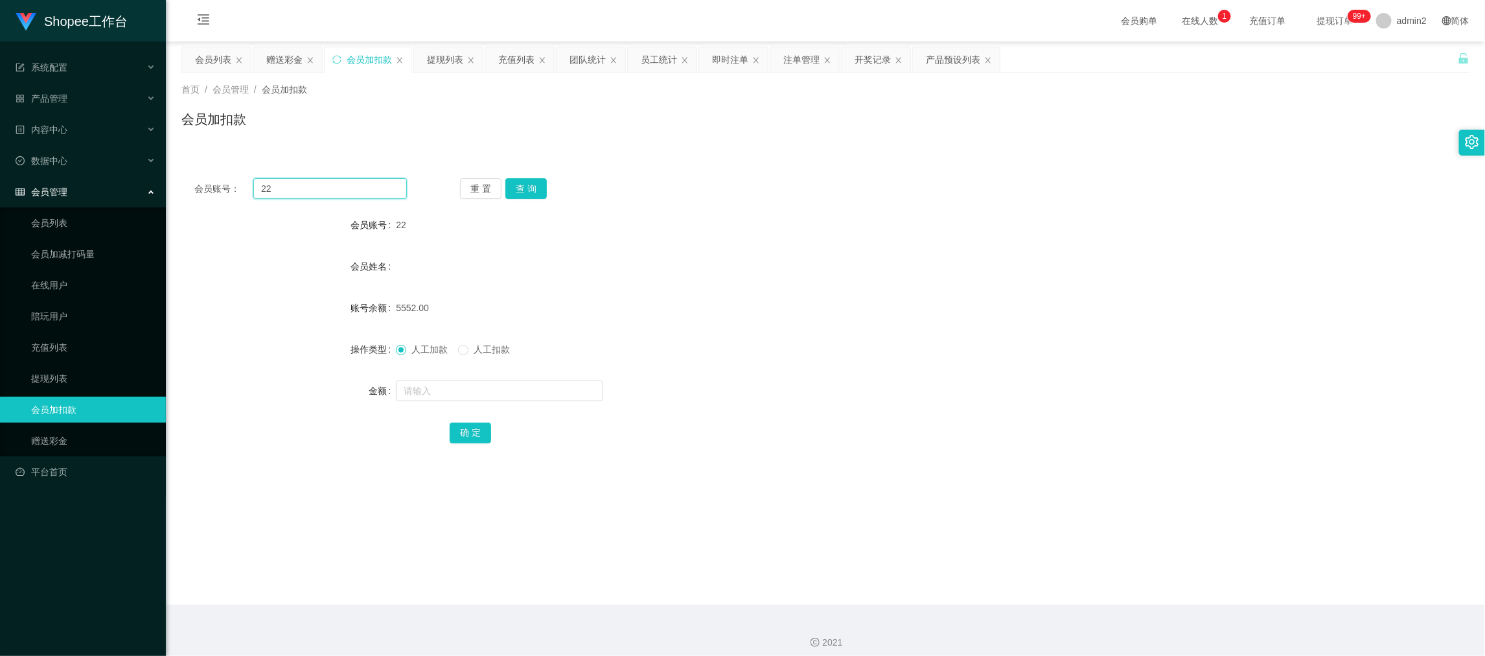
click at [360, 189] on input "22" at bounding box center [330, 188] width 154 height 21
click at [528, 178] on button "查 询" at bounding box center [525, 188] width 41 height 21
click at [551, 389] on input "text" at bounding box center [499, 390] width 207 height 21
type input "59"
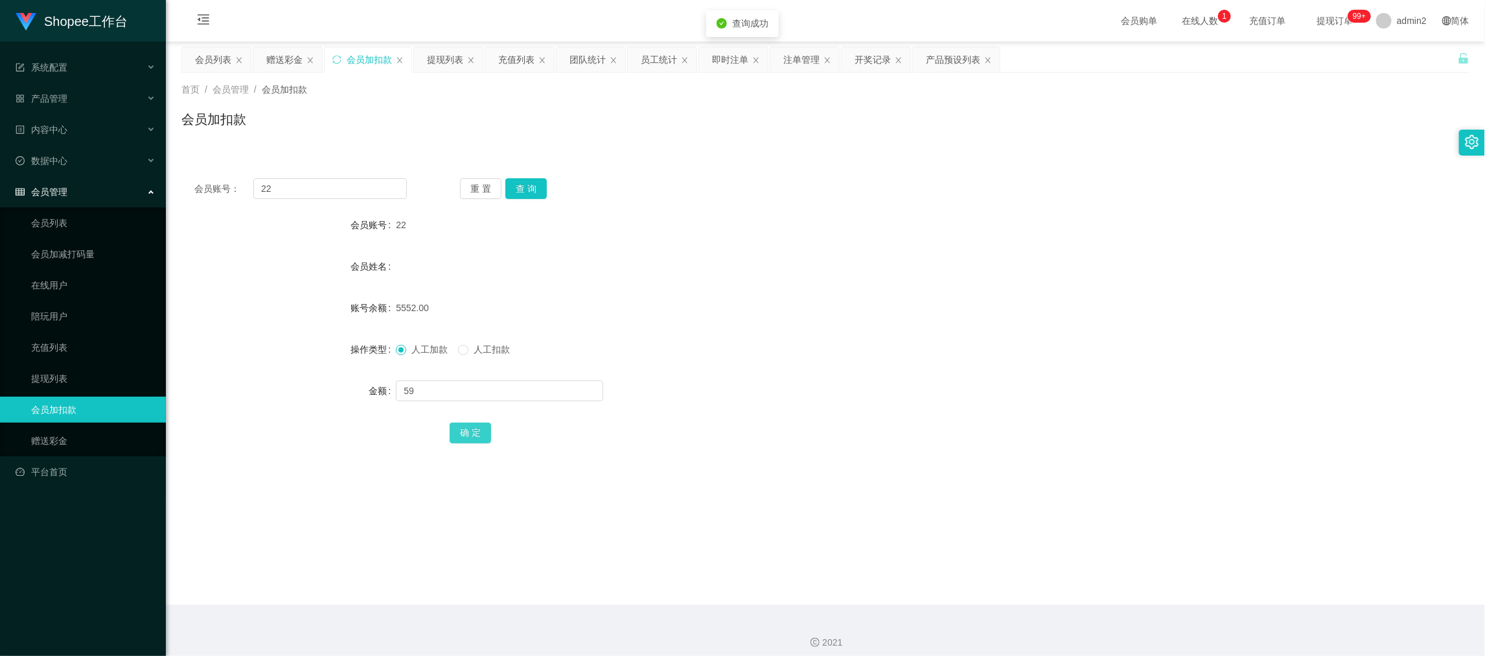
click at [459, 429] on button "确 定" at bounding box center [470, 432] width 41 height 21
drag, startPoint x: 1151, startPoint y: 599, endPoint x: 763, endPoint y: 379, distance: 445.6
click at [1151, 599] on main "关闭左侧 关闭右侧 关闭其它 刷新页面 会员列表 赠送彩金 会员加扣款 提现列表 充值列表 团队统计 员工统计 即时注单 注单管理 开奖记录 产品预设列表 首…" at bounding box center [825, 322] width 1319 height 563
click at [282, 58] on div "赠送彩金" at bounding box center [284, 59] width 36 height 25
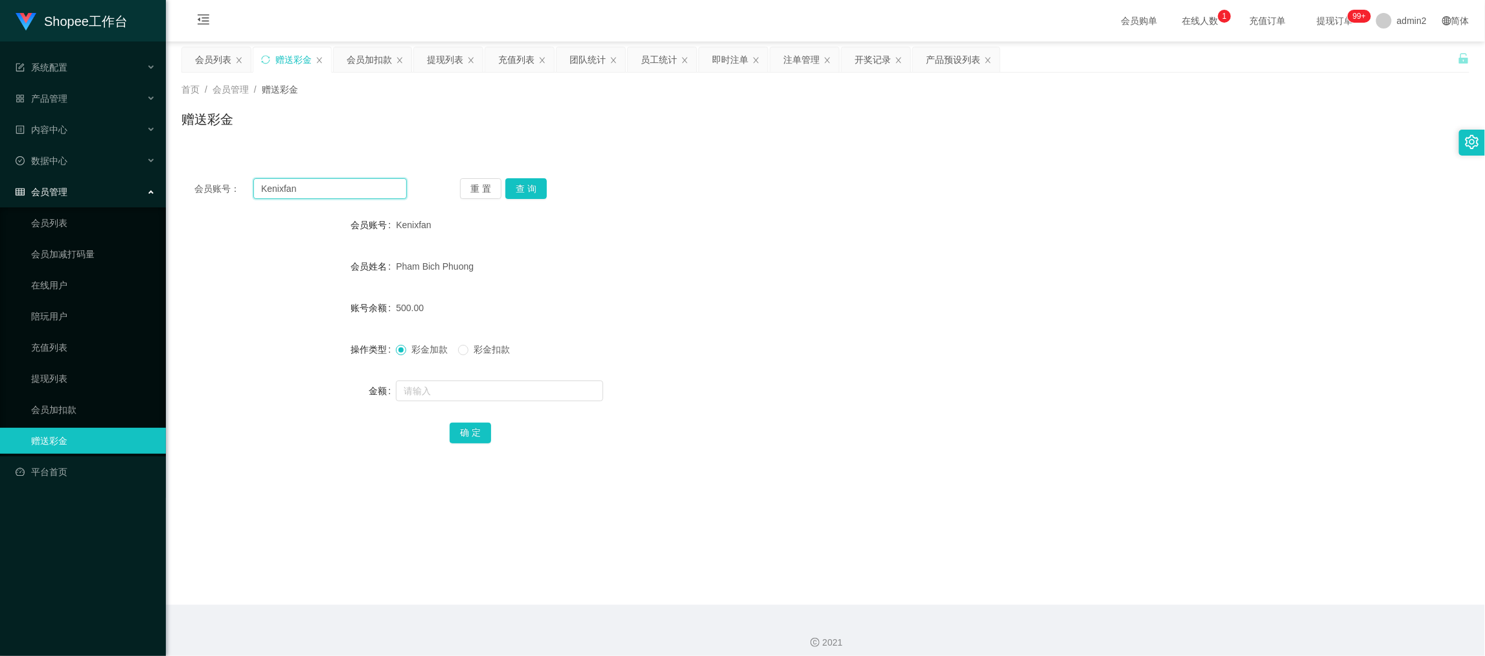
click at [360, 189] on input "Kenixfan" at bounding box center [330, 188] width 154 height 21
paste input "qazxcwer"
type input "qazxcwer"
click at [525, 188] on button "查 询" at bounding box center [525, 188] width 41 height 21
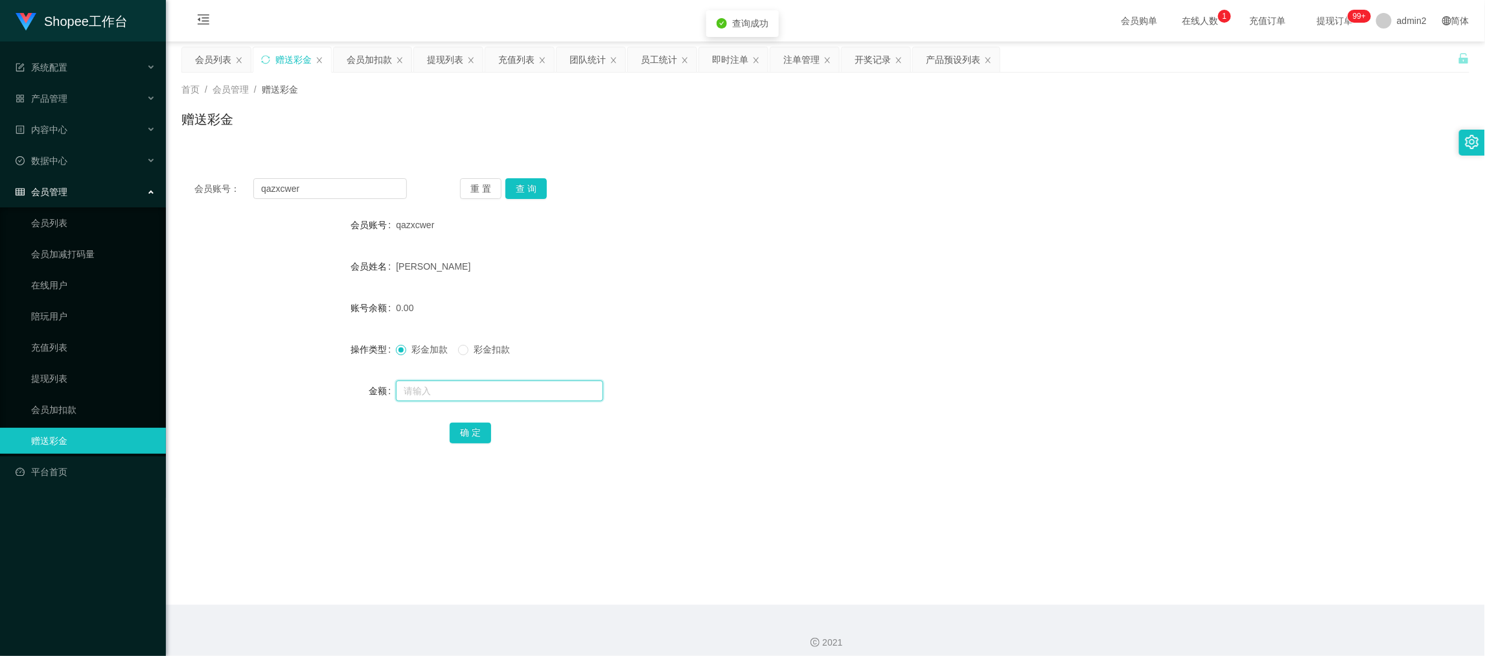
click at [568, 387] on input "text" at bounding box center [499, 390] width 207 height 21
type input "500"
drag, startPoint x: 468, startPoint y: 428, endPoint x: 563, endPoint y: 411, distance: 96.2
click at [468, 428] on button "确 定" at bounding box center [470, 432] width 41 height 21
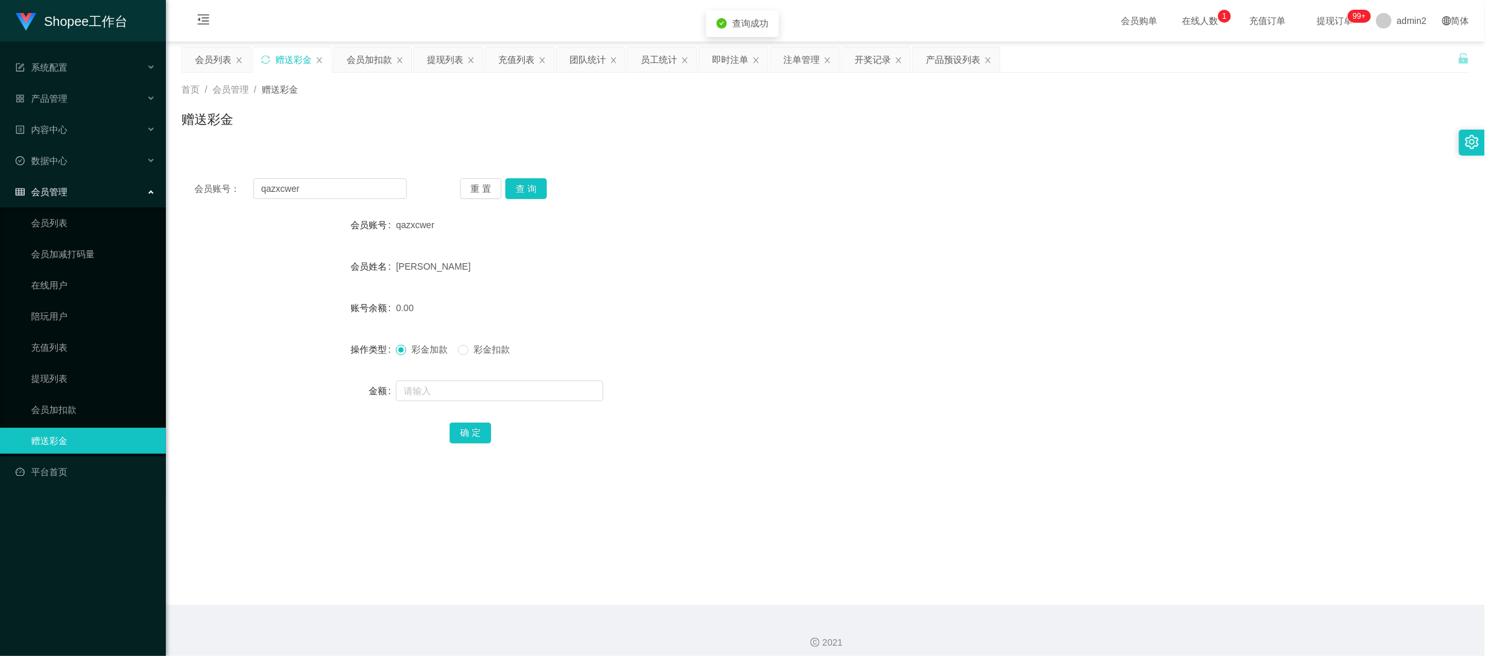
click at [819, 367] on form "会员账号 qazxcwer 会员姓名 [PERSON_NAME] 账号余额 0.00 操作类型 彩金加款 彩金扣款 金额 确 定" at bounding box center [825, 328] width 1288 height 233
drag, startPoint x: 1182, startPoint y: 591, endPoint x: 800, endPoint y: 298, distance: 481.4
click at [1182, 591] on main "关闭左侧 关闭右侧 关闭其它 刷新页面 会员列表 赠送彩金 会员加扣款 提现列表 充值列表 团队统计 员工统计 即时注单 注单管理 开奖记录 产品预设列表 首…" at bounding box center [825, 322] width 1319 height 563
click at [429, 60] on div "提现列表" at bounding box center [445, 59] width 36 height 25
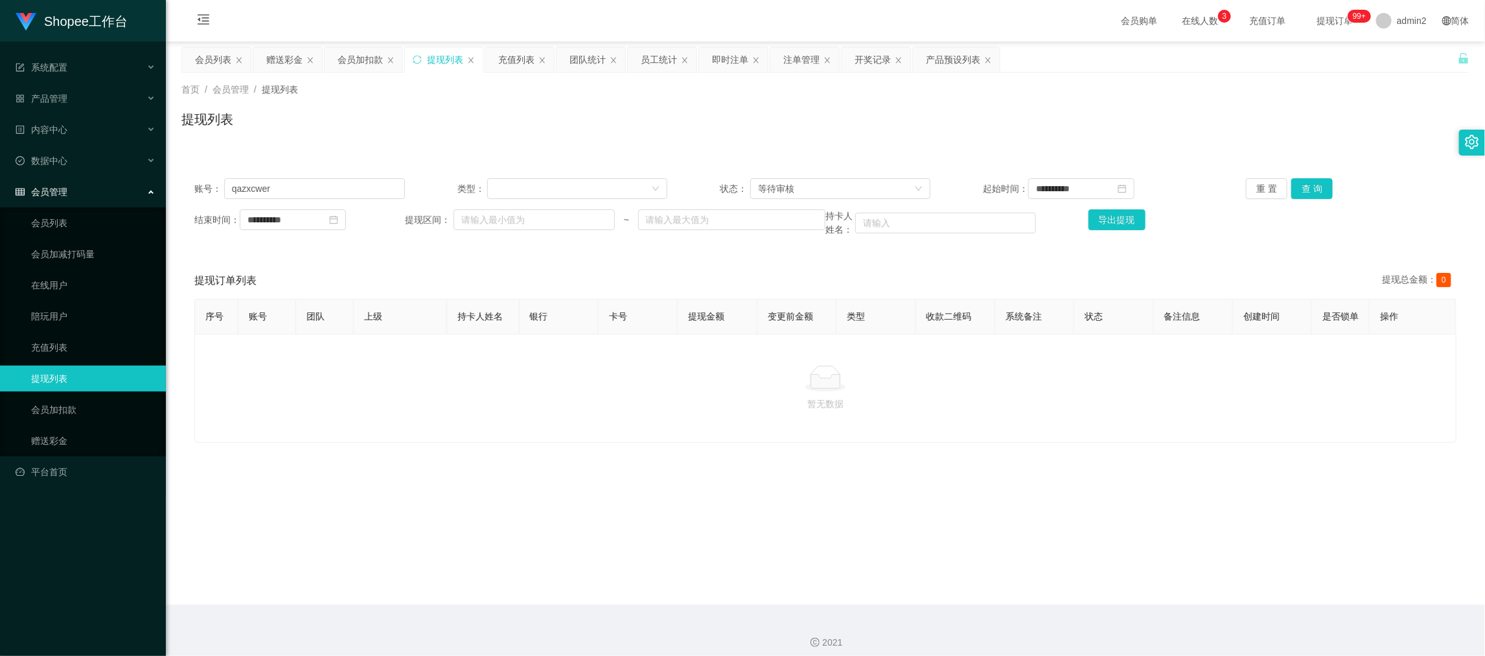
click at [349, 177] on div "**********" at bounding box center [825, 207] width 1288 height 84
click at [348, 188] on input "qazxcwer" at bounding box center [314, 188] width 181 height 21
paste input "a05042"
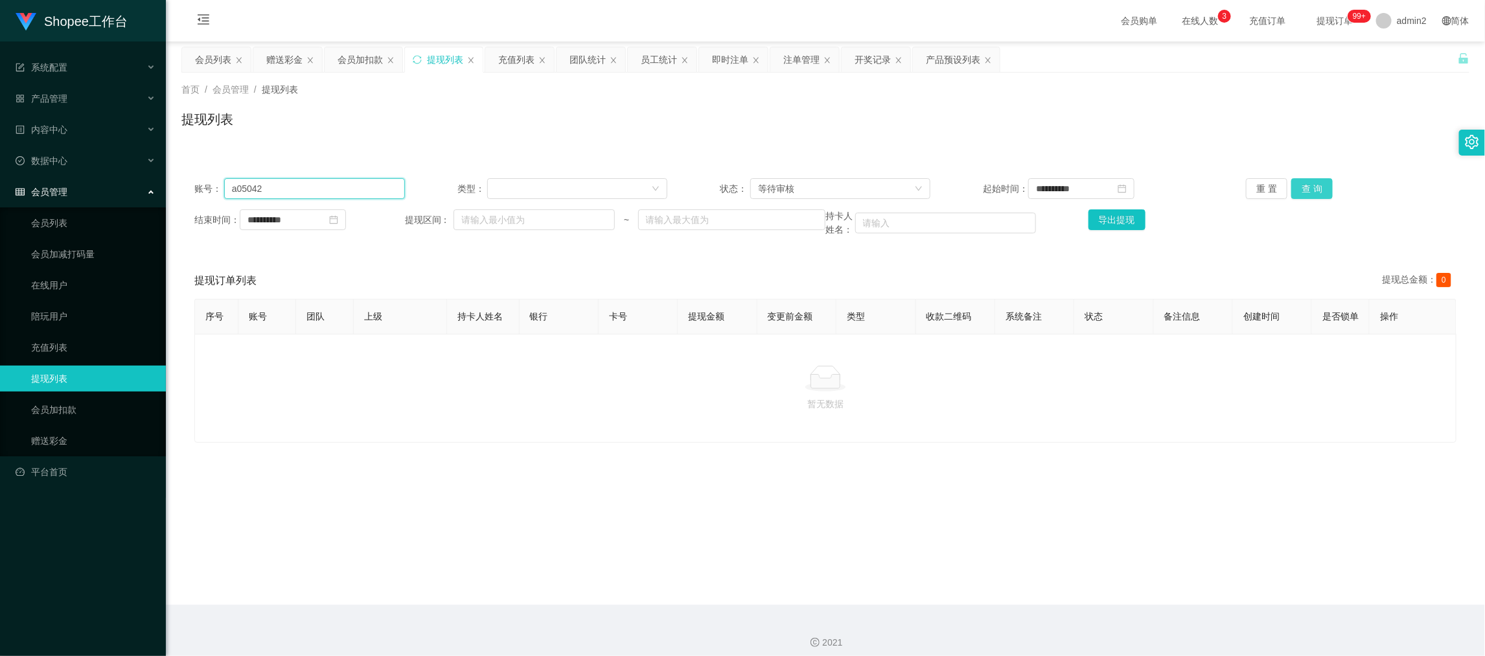
type input "a05042"
click at [1317, 190] on button "查 询" at bounding box center [1311, 188] width 41 height 21
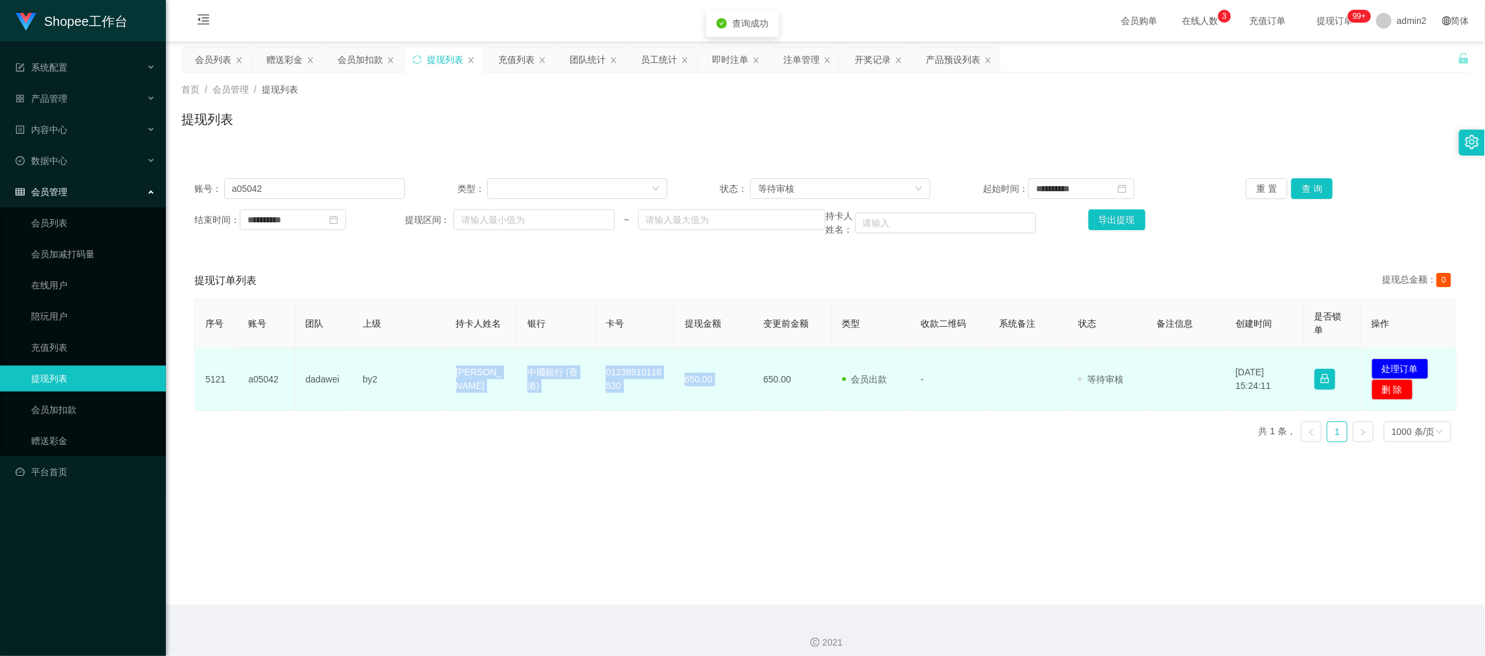
drag, startPoint x: 430, startPoint y: 363, endPoint x: 751, endPoint y: 397, distance: 323.1
click at [751, 397] on tr "5121 a05042 dadawei by2 [PERSON_NAME] Hin Wing 中國銀行 (香港) 01238910118530 650.00 …" at bounding box center [825, 379] width 1261 height 63
copy tr "[PERSON_NAME] Wing 中國銀行 (香港) 01238910118530 650.00"
click at [1393, 361] on button "处理订单" at bounding box center [1399, 368] width 57 height 21
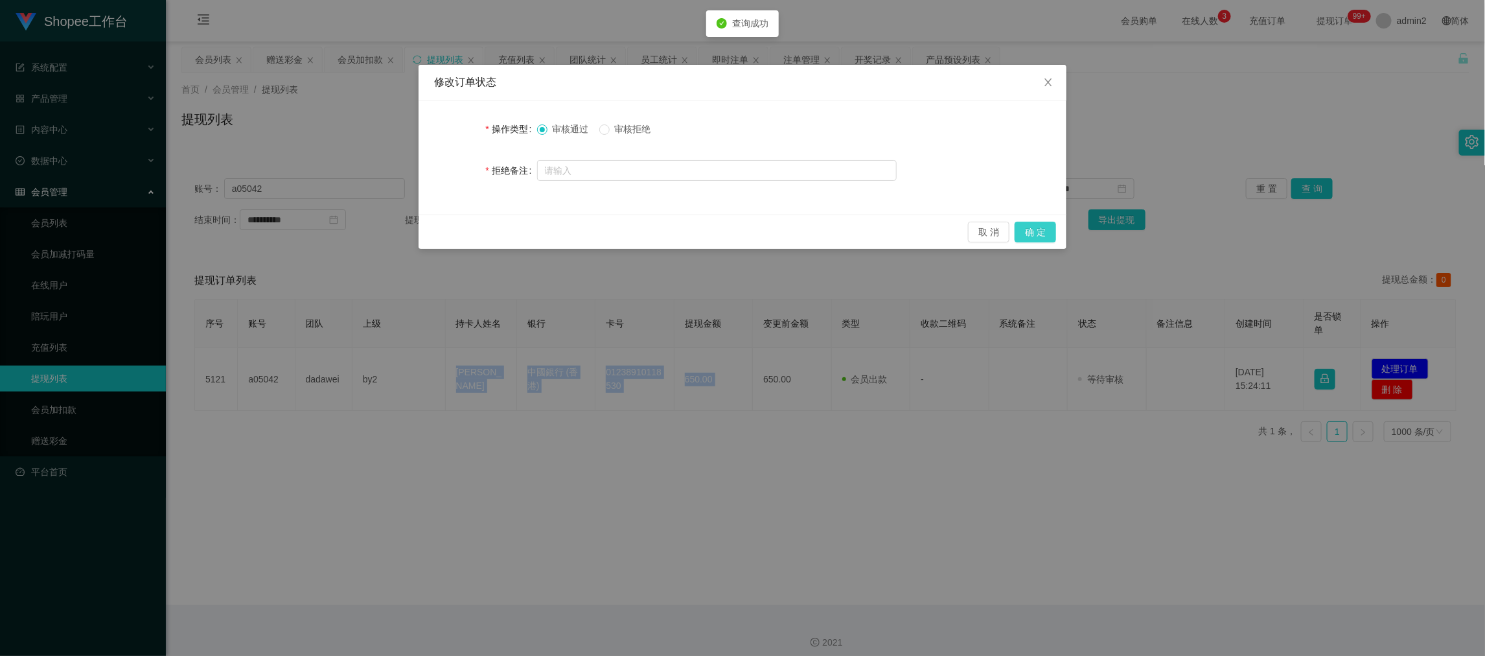
click at [1041, 225] on button "确 定" at bounding box center [1034, 232] width 41 height 21
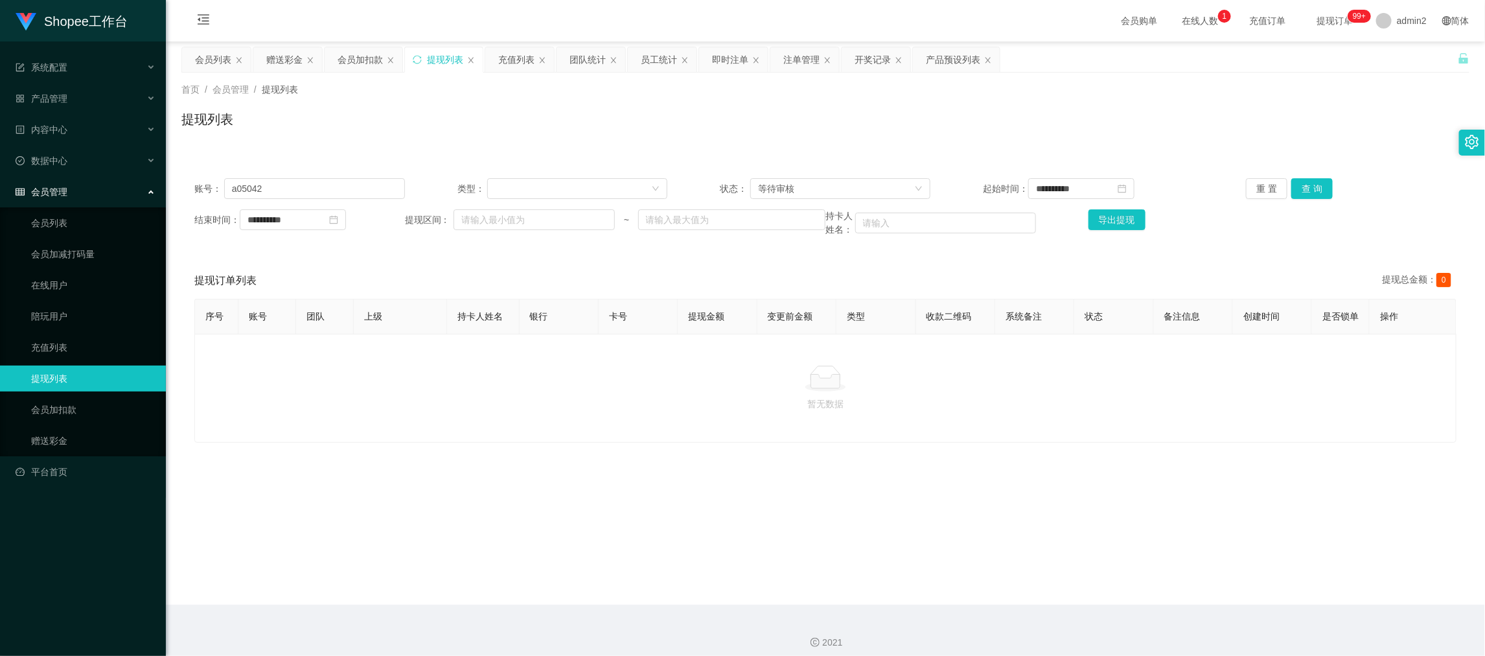
drag, startPoint x: 1171, startPoint y: 590, endPoint x: 563, endPoint y: 299, distance: 674.3
click at [1171, 588] on main "**********" at bounding box center [825, 322] width 1319 height 563
click at [356, 188] on input "a05042" at bounding box center [314, 188] width 181 height 21
paste input "Kenixfan"
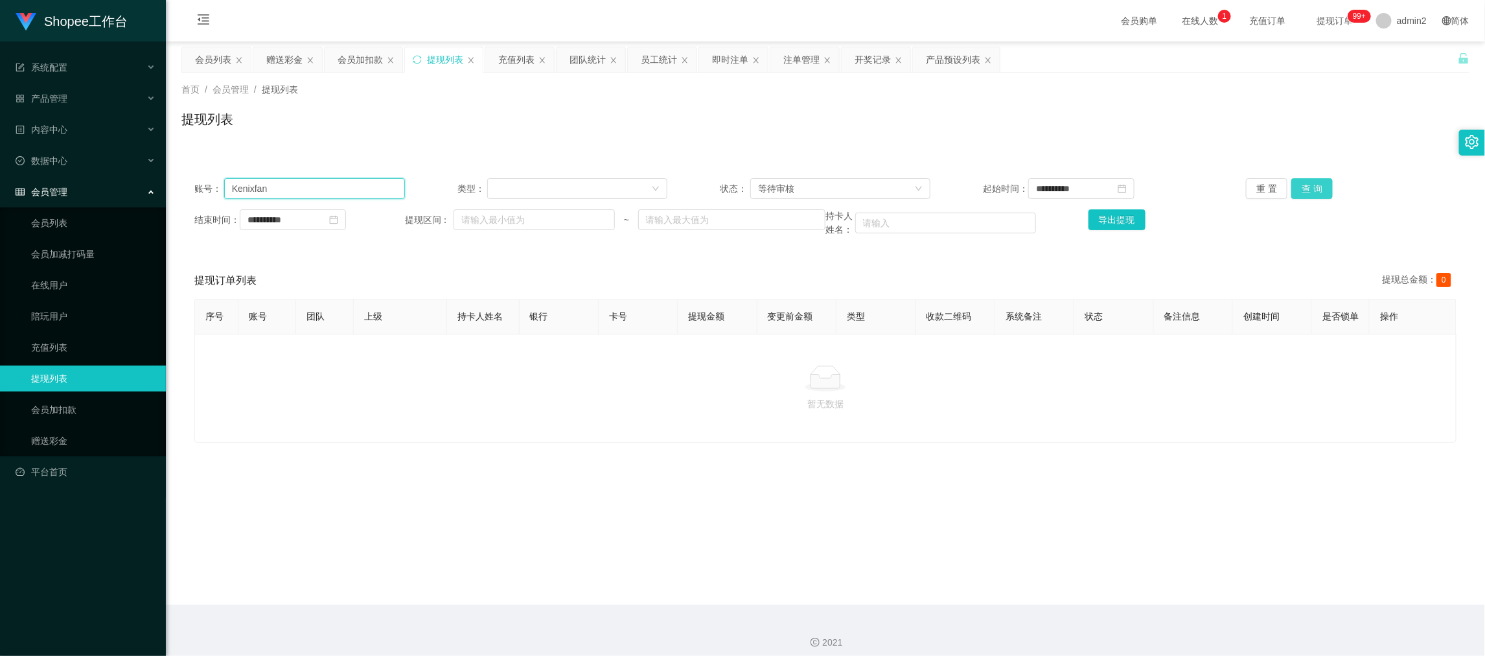
type input "Kenixfan"
drag, startPoint x: 1313, startPoint y: 187, endPoint x: 1307, endPoint y: 192, distance: 8.7
click at [1313, 187] on button "查 询" at bounding box center [1311, 188] width 41 height 21
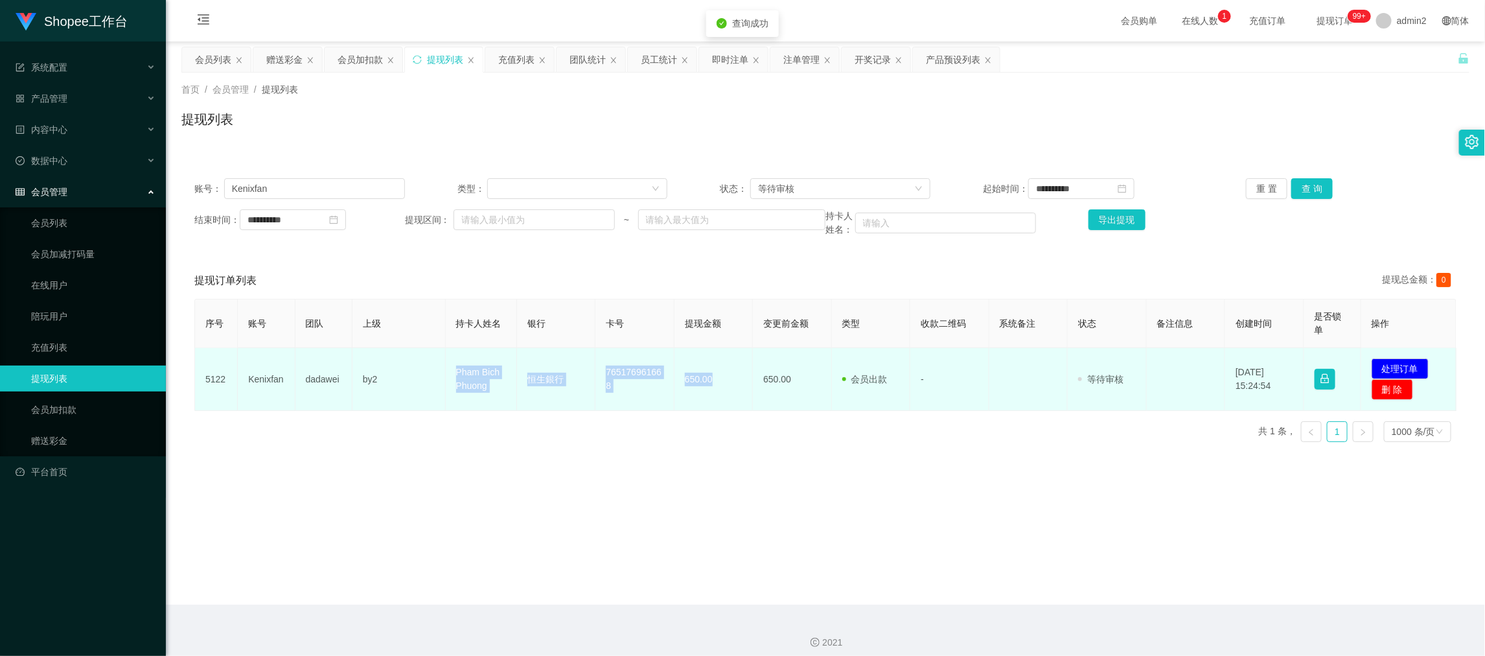
drag, startPoint x: 433, startPoint y: 369, endPoint x: 907, endPoint y: 395, distance: 474.9
click at [730, 389] on tr "5122 Kenixfan dadawei by2 Pham Bich Phuong 恒生銀行 765176961668 650.00 650.00 会员出款…" at bounding box center [825, 379] width 1261 height 63
copy tr "Pham Bich Phuong 恒生銀行 765176961668 650.00"
click at [1397, 368] on button "处理订单" at bounding box center [1399, 368] width 57 height 21
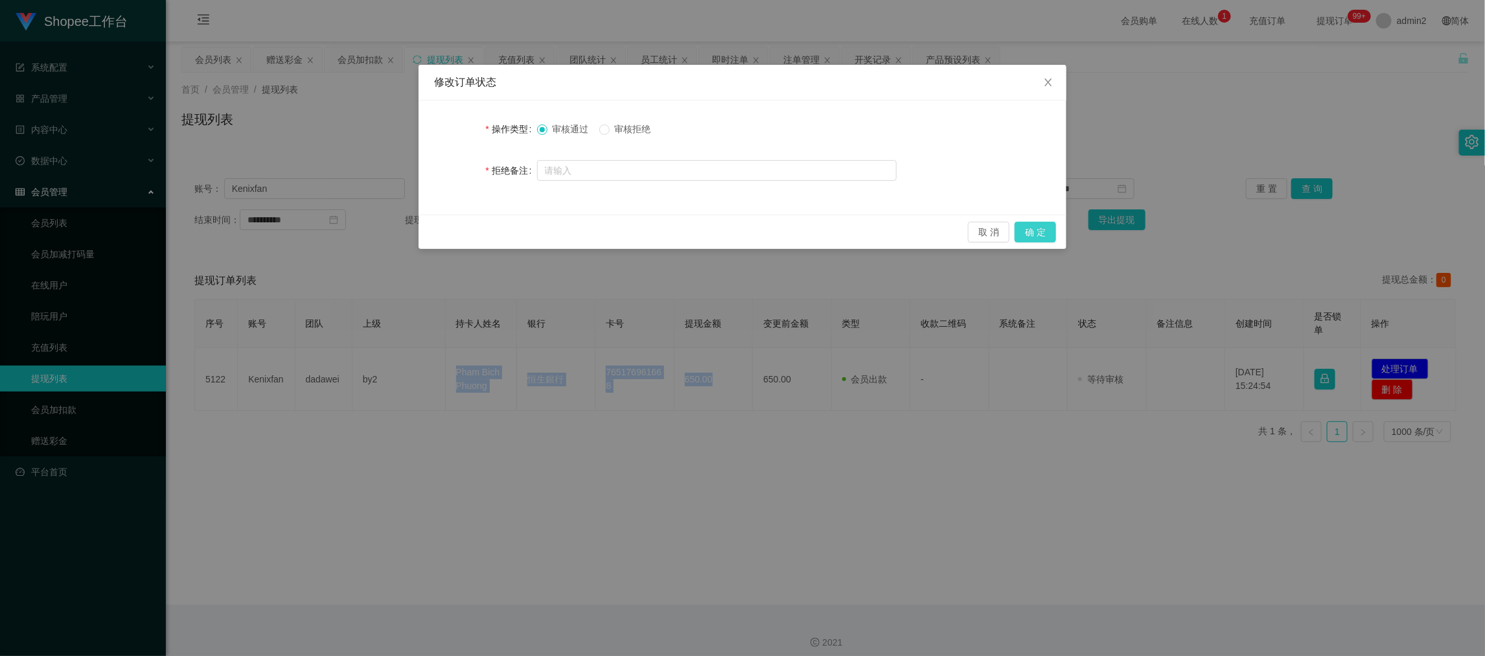
drag, startPoint x: 1042, startPoint y: 227, endPoint x: 1062, endPoint y: 229, distance: 20.8
click at [1042, 227] on button "确 定" at bounding box center [1034, 232] width 41 height 21
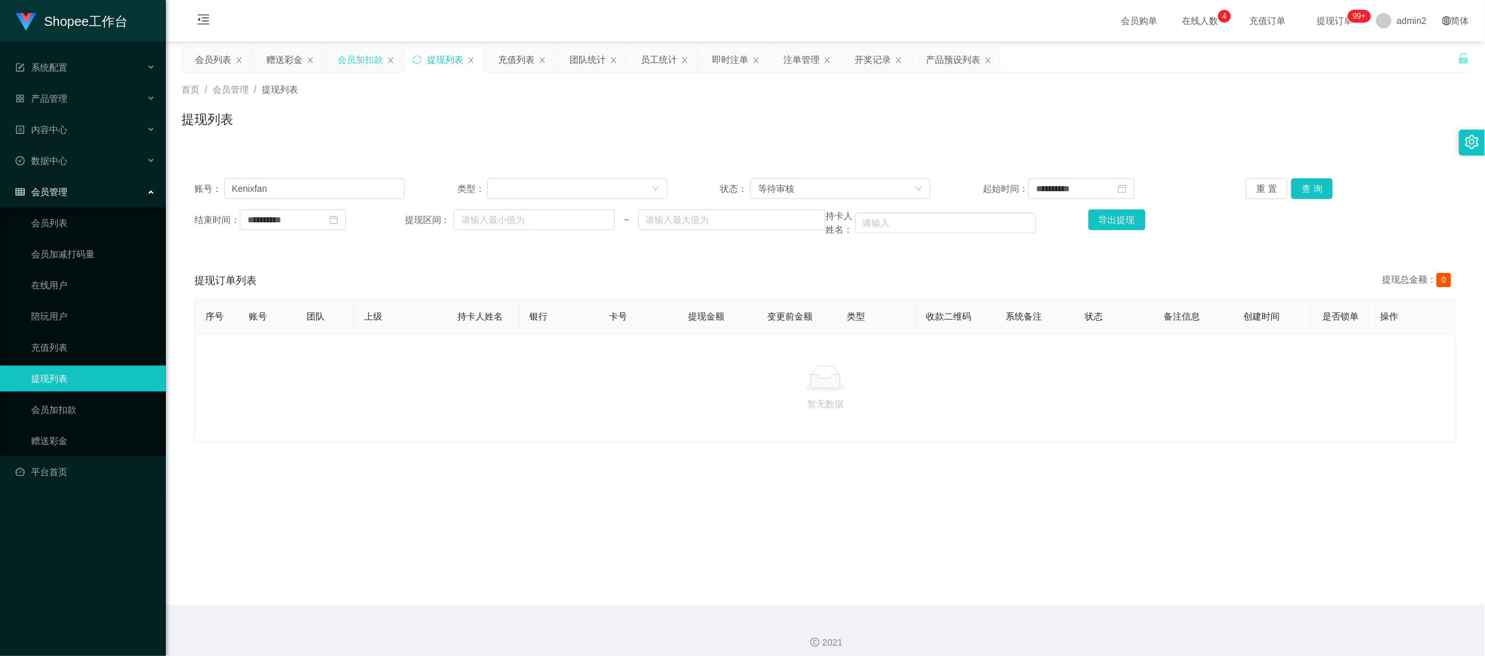
click at [361, 51] on div "会员加扣款" at bounding box center [360, 59] width 45 height 25
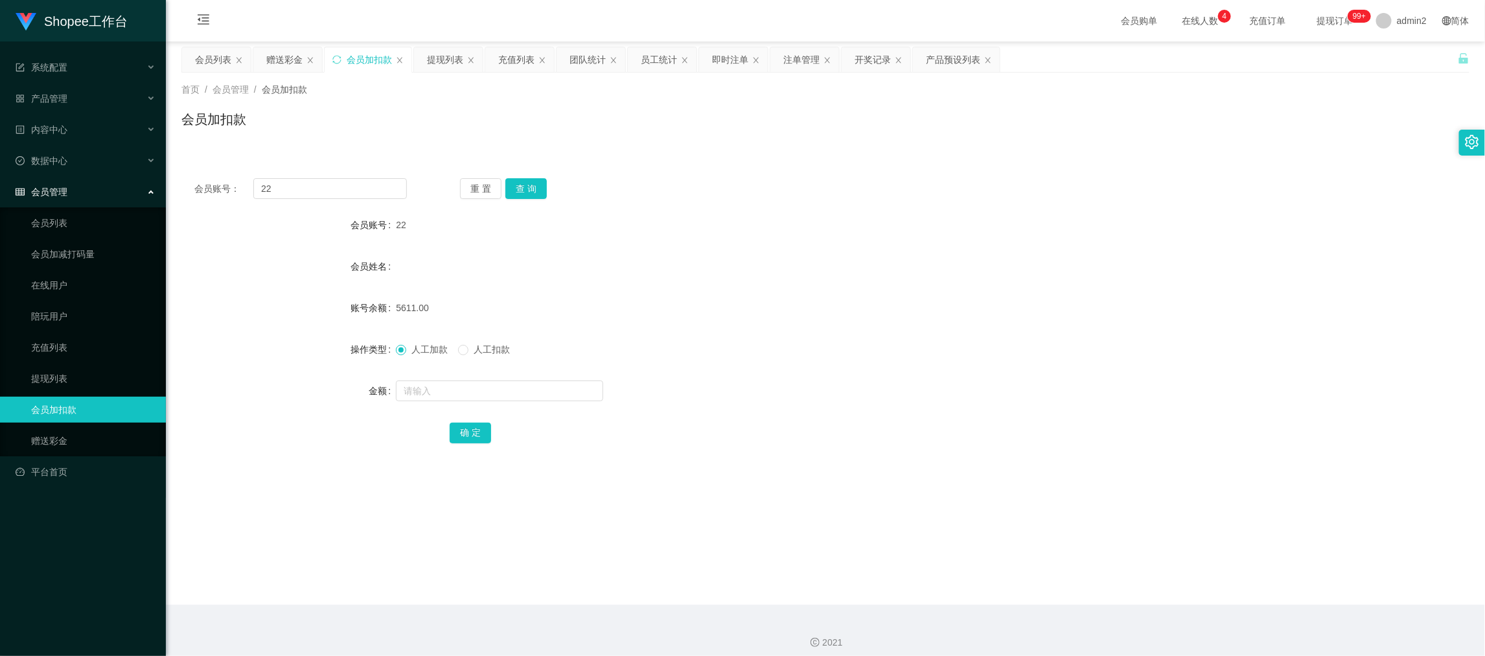
click at [347, 200] on div "会员账号： 22 重 置 查 询 会员账号 22 会员姓名 账号余额 5611.00 操作类型 人工加款 人工扣款 金额 确 定" at bounding box center [825, 319] width 1288 height 308
click at [354, 192] on input "22" at bounding box center [330, 188] width 154 height 21
drag, startPoint x: 354, startPoint y: 192, endPoint x: 363, endPoint y: 193, distance: 9.1
click at [354, 192] on input "22" at bounding box center [330, 188] width 154 height 21
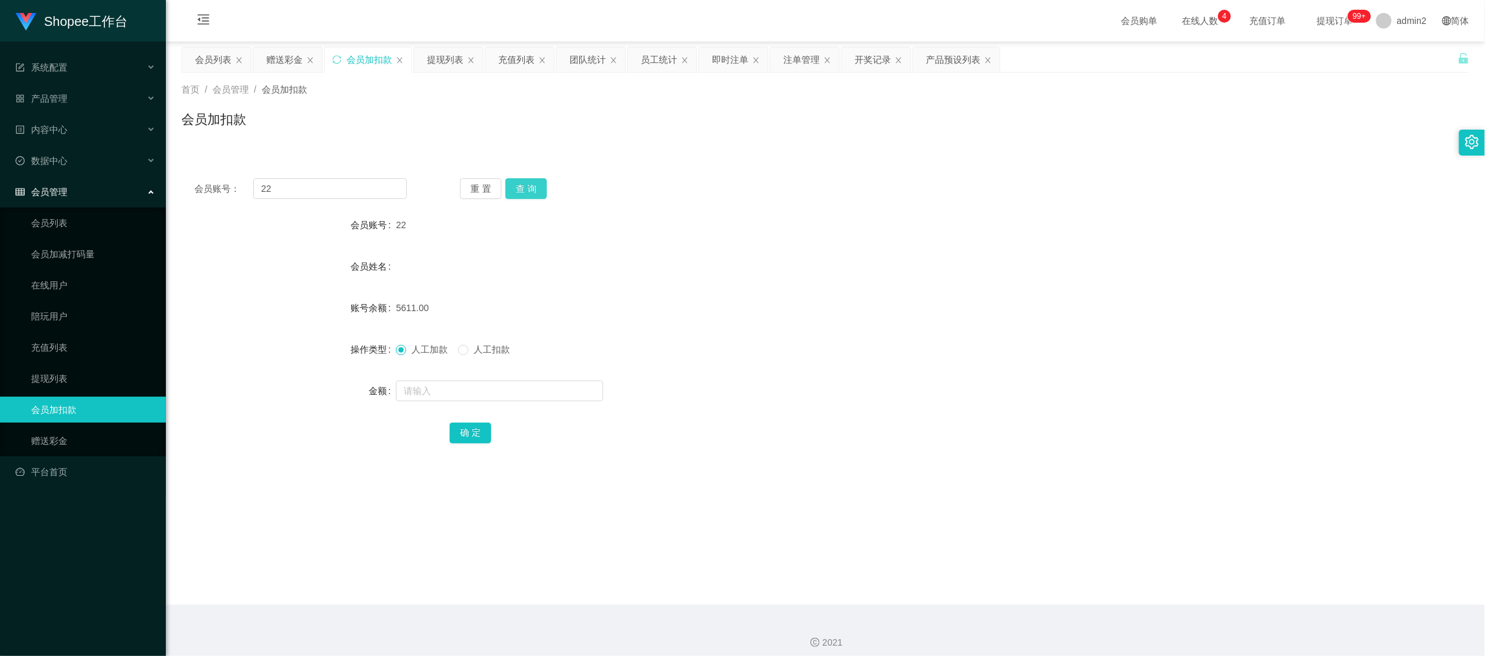
click at [520, 192] on button "查 询" at bounding box center [525, 188] width 41 height 21
click at [533, 389] on input "text" at bounding box center [499, 390] width 207 height 21
type input "58"
click at [450, 429] on button "确 定" at bounding box center [470, 432] width 41 height 21
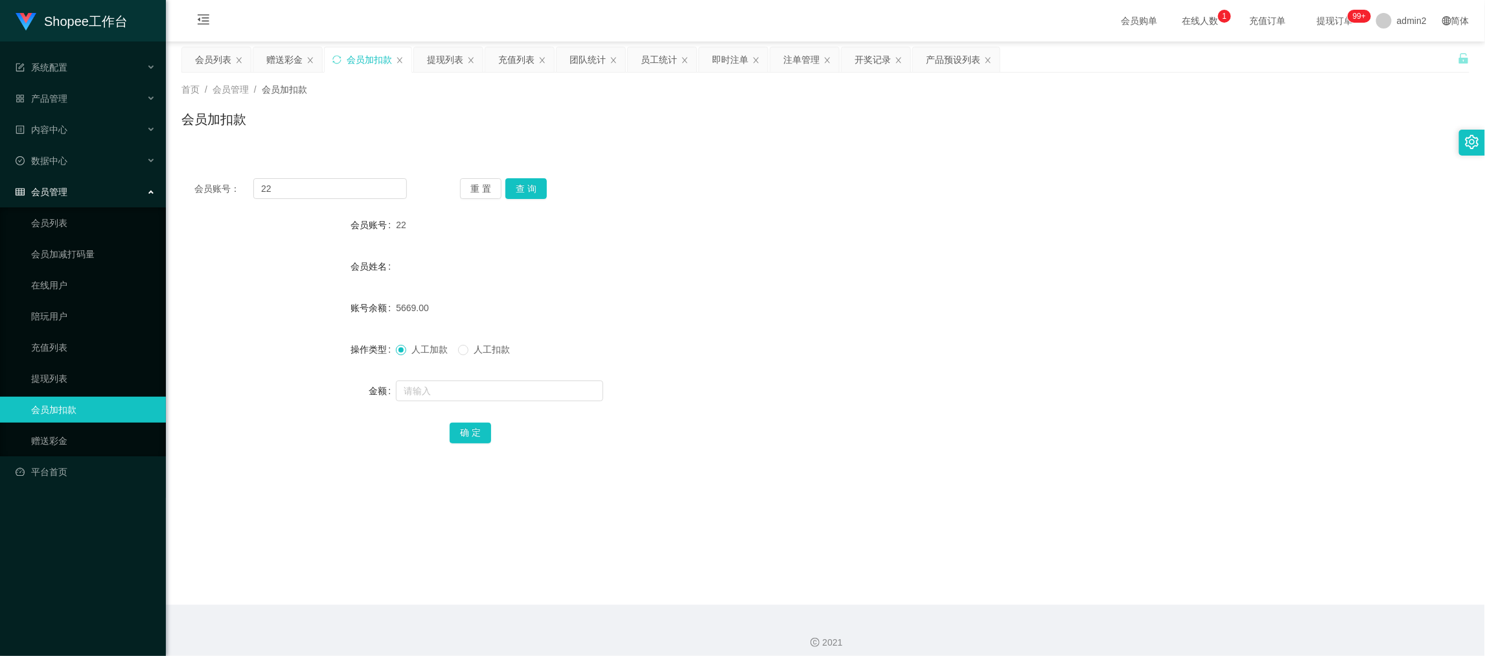
drag, startPoint x: 1167, startPoint y: 580, endPoint x: 816, endPoint y: 343, distance: 423.3
click at [1165, 575] on main "关闭左侧 关闭右侧 关闭其它 刷新页面 会员列表 赠送彩金 会员加扣款 提现列表 充值列表 团队统计 员工统计 即时注单 注单管理 开奖记录 产品预设列表 首…" at bounding box center [825, 322] width 1319 height 563
click at [728, 54] on div "即时注单" at bounding box center [730, 59] width 36 height 25
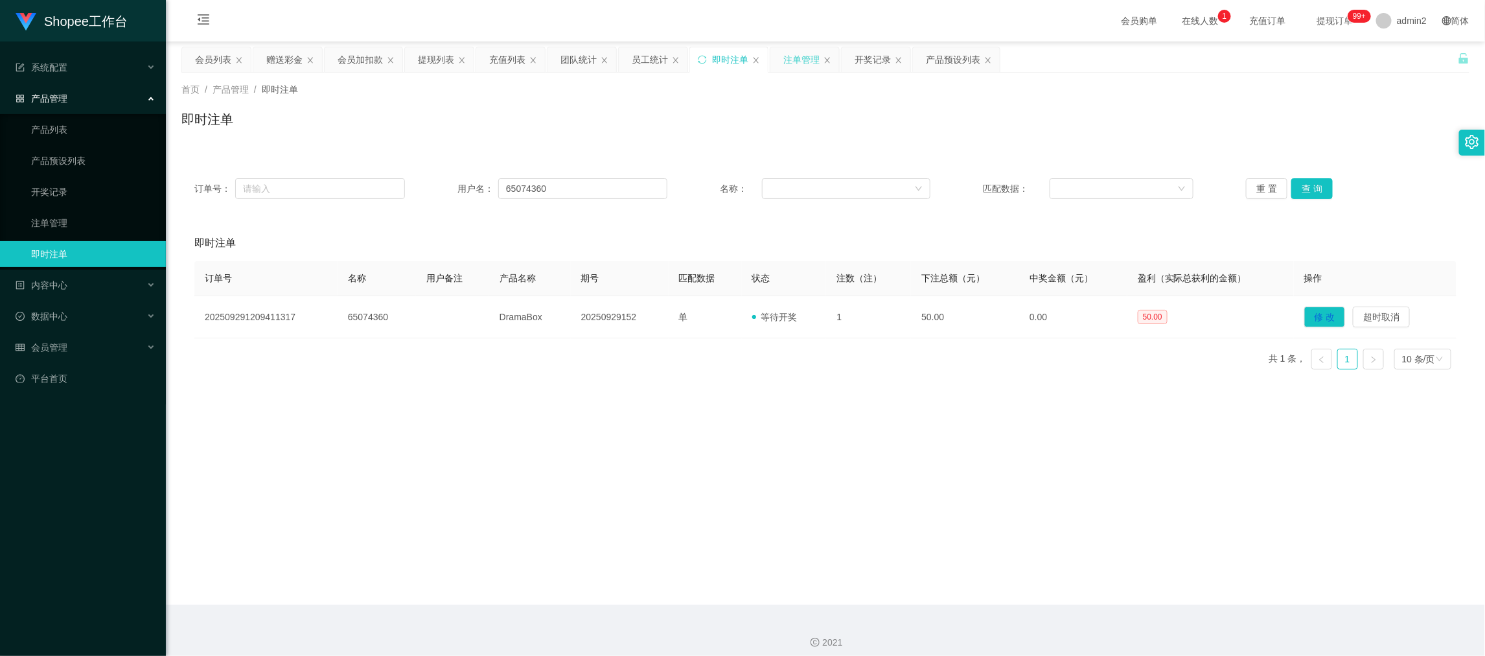
click at [805, 54] on div "注单管理" at bounding box center [801, 59] width 36 height 25
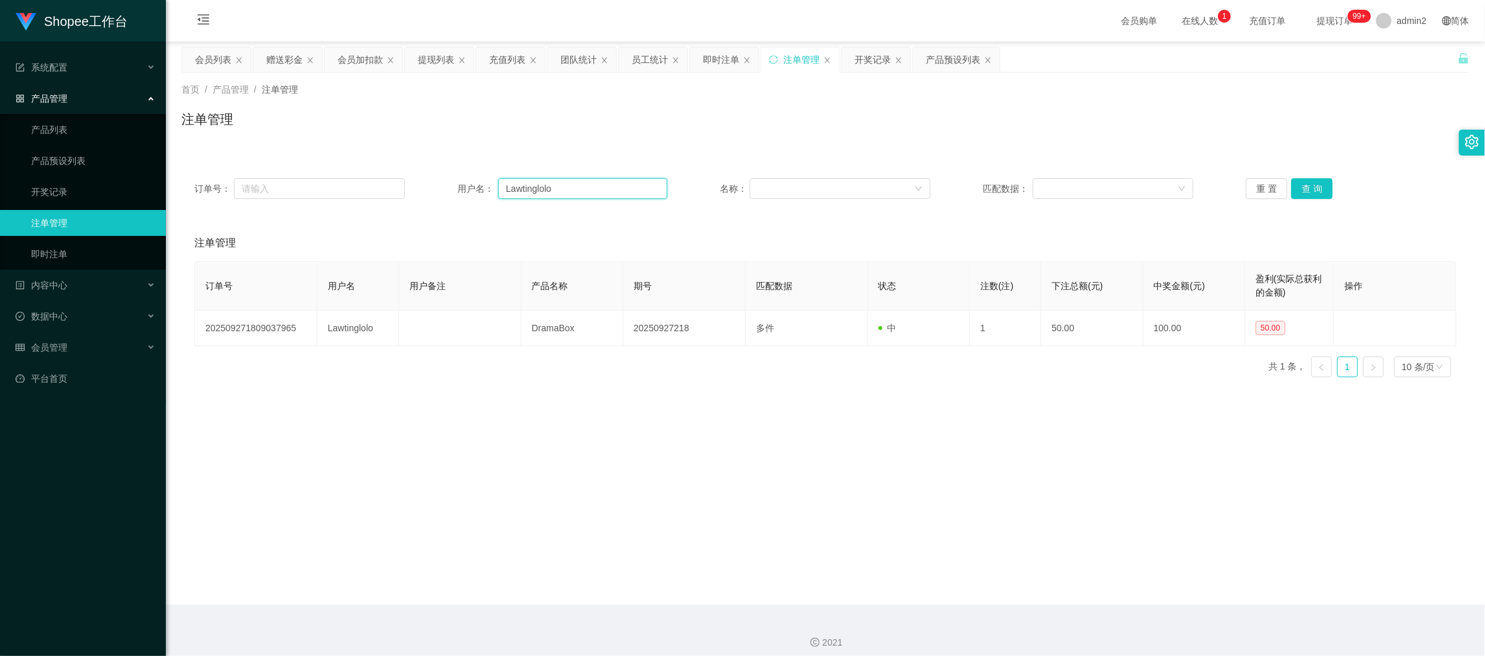
click at [620, 185] on input "Lawtinglolo" at bounding box center [582, 188] width 169 height 21
paste input "qazxcwer"
type input "qazxcwer"
click at [1309, 183] on button "查 询" at bounding box center [1311, 188] width 41 height 21
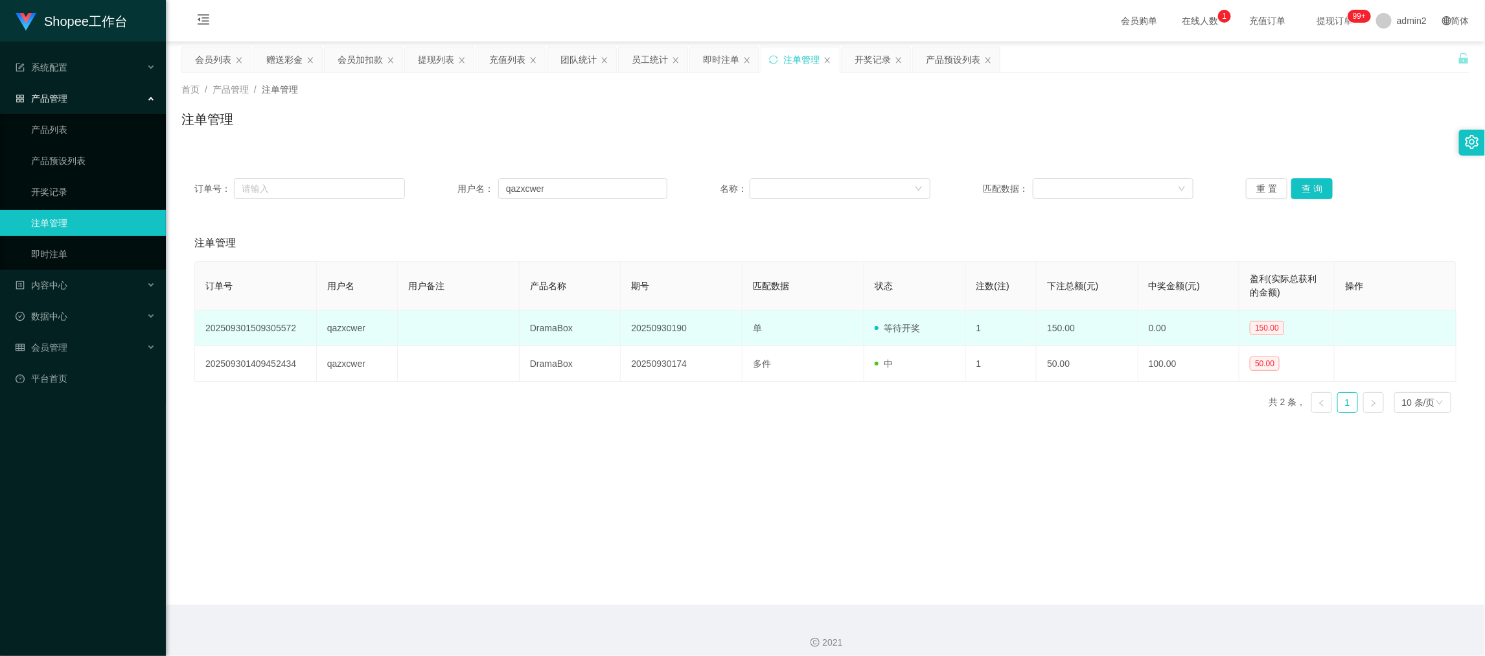
click at [661, 323] on td "20250930190" at bounding box center [682, 328] width 122 height 36
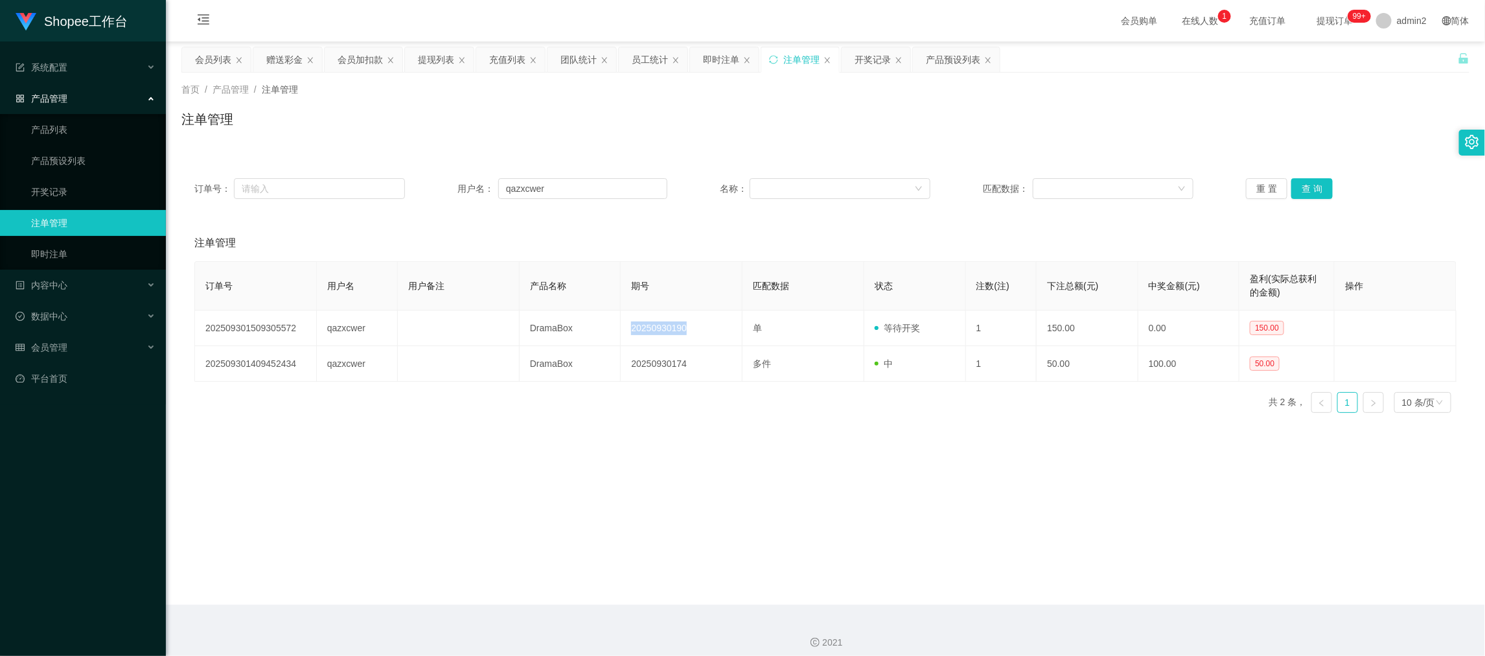
copy td "20250930190"
click at [795, 126] on div "注单管理" at bounding box center [825, 124] width 1288 height 30
click at [874, 55] on div "开奖记录" at bounding box center [872, 59] width 36 height 25
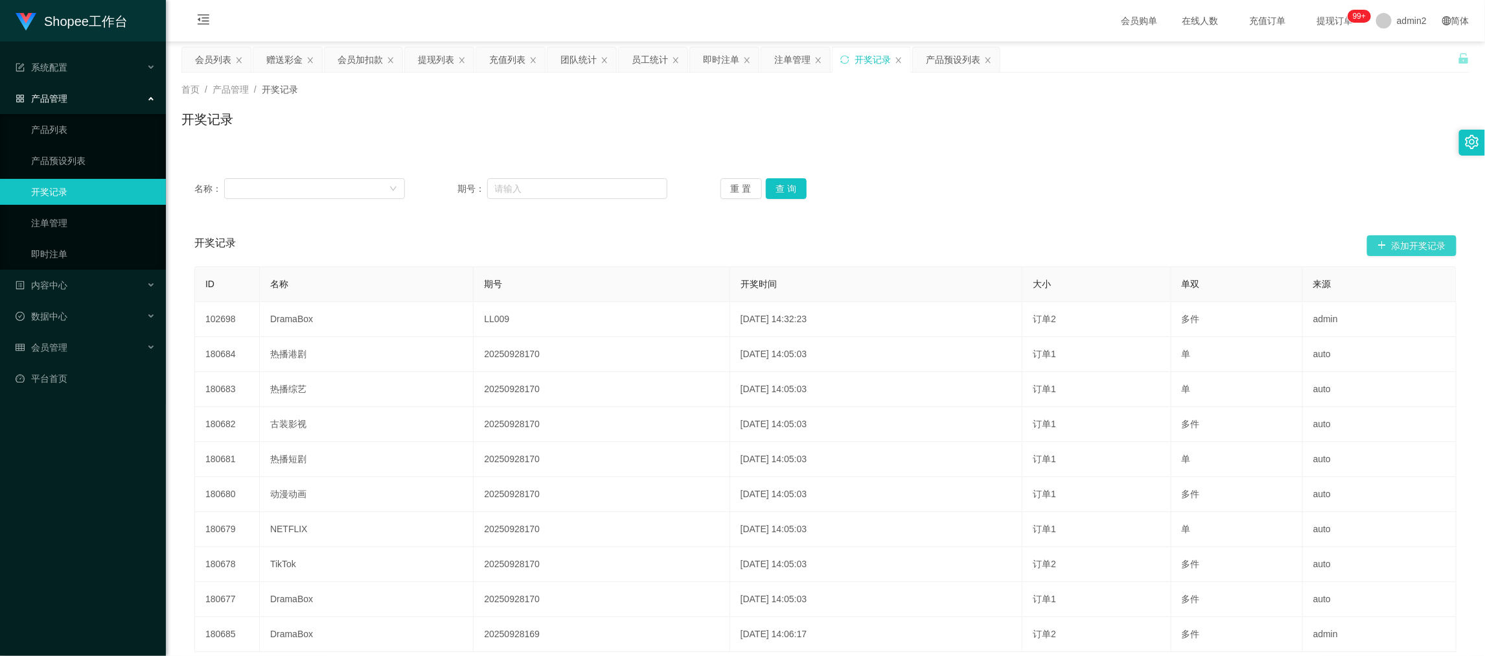
click at [1419, 238] on button "添加开奖记录" at bounding box center [1411, 245] width 89 height 21
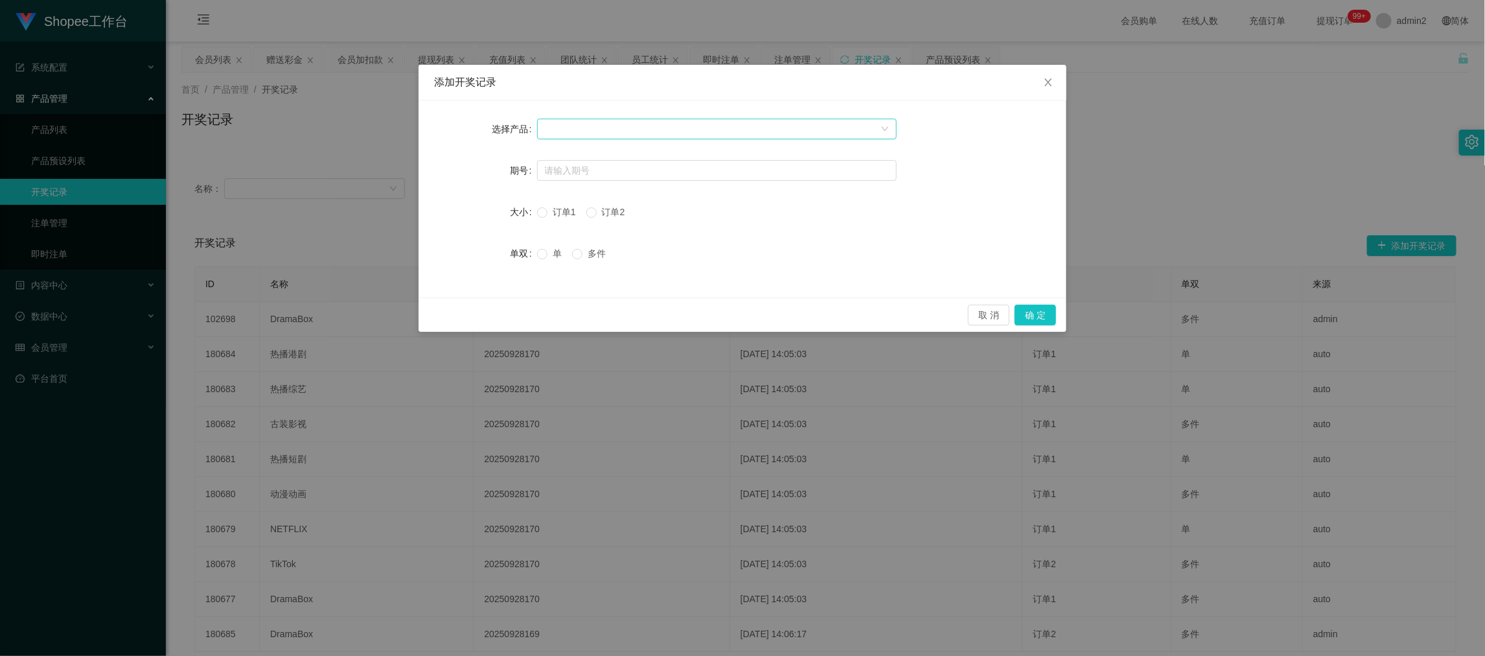
click at [631, 121] on div at bounding box center [713, 128] width 336 height 19
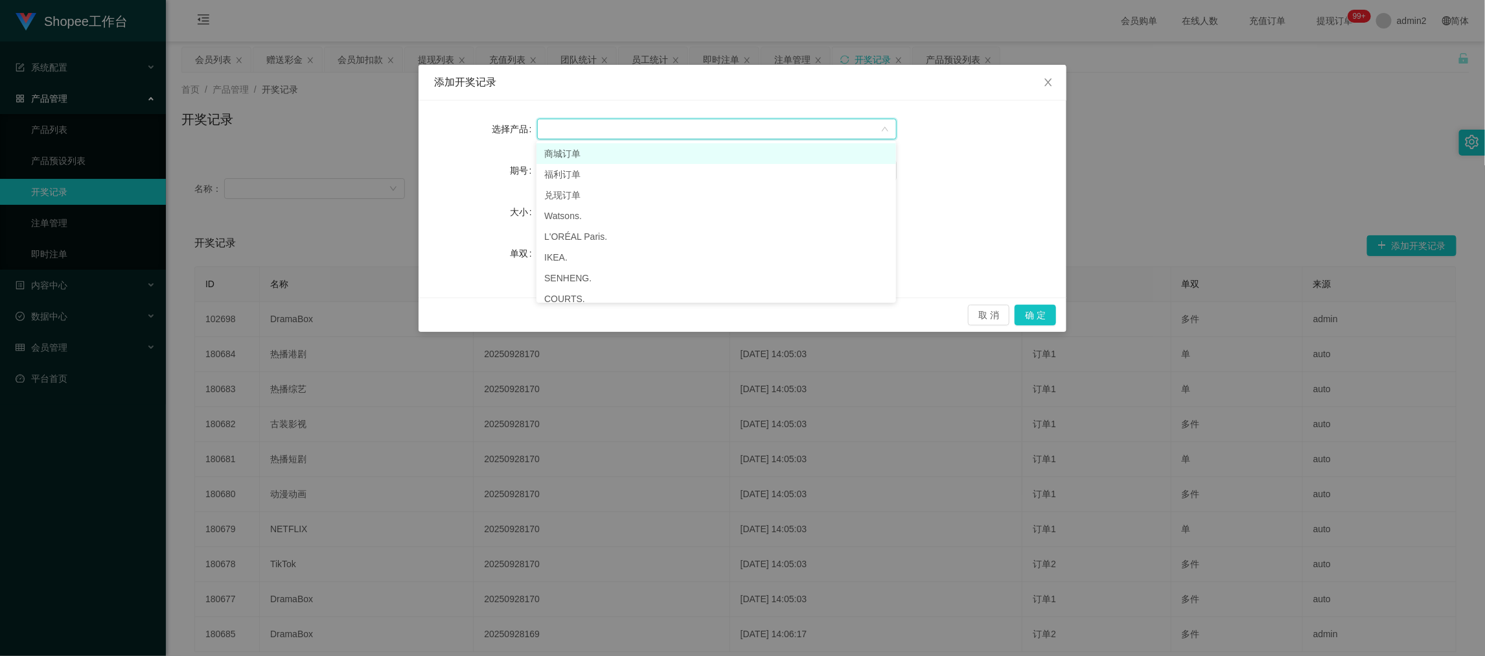
click at [624, 136] on div at bounding box center [713, 128] width 336 height 19
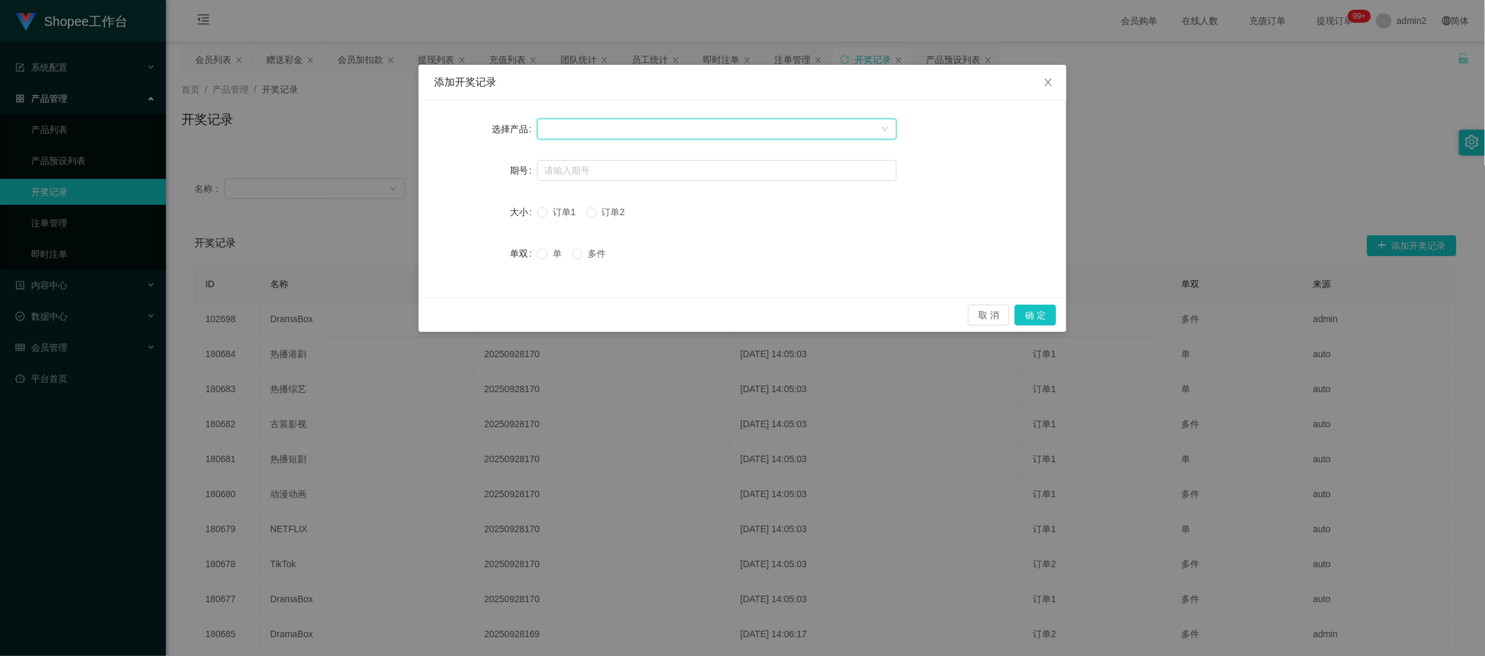
click at [603, 126] on div at bounding box center [713, 128] width 336 height 19
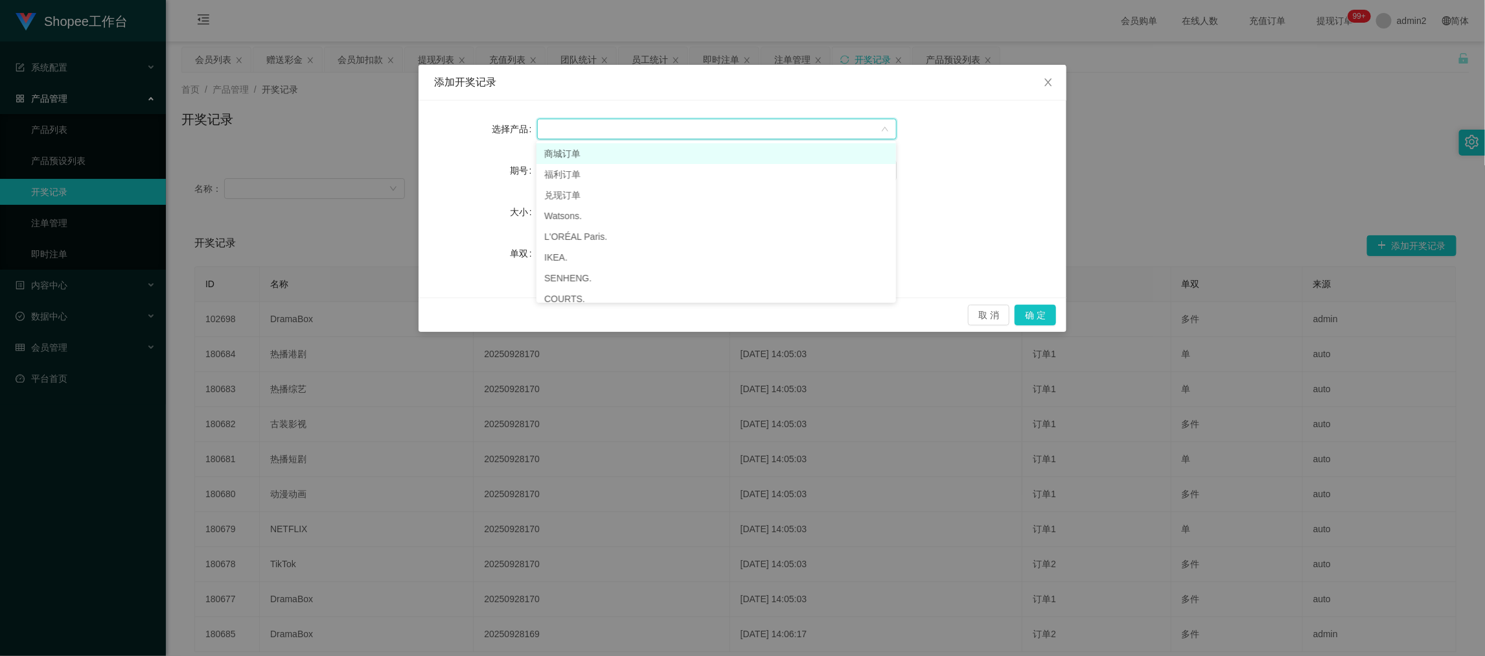
click at [592, 152] on li "商城订单" at bounding box center [716, 153] width 360 height 21
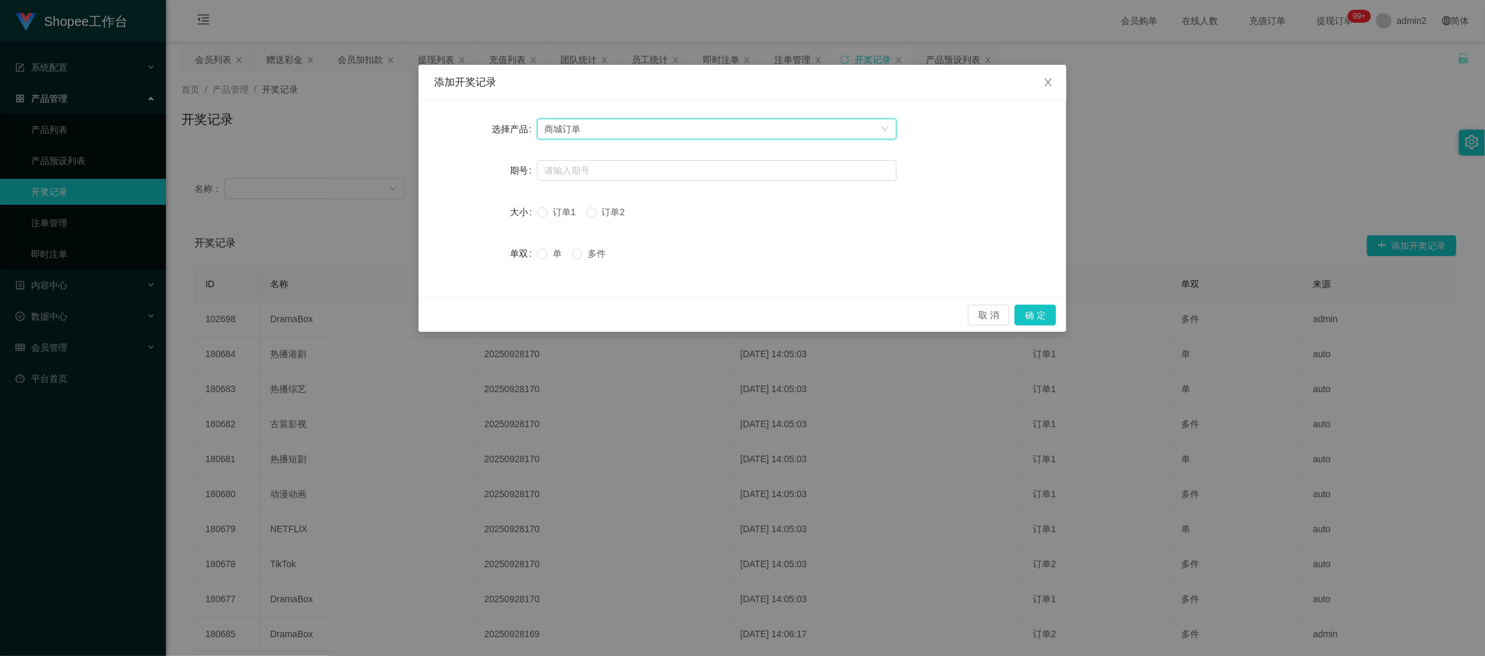
click at [597, 181] on div at bounding box center [717, 170] width 360 height 26
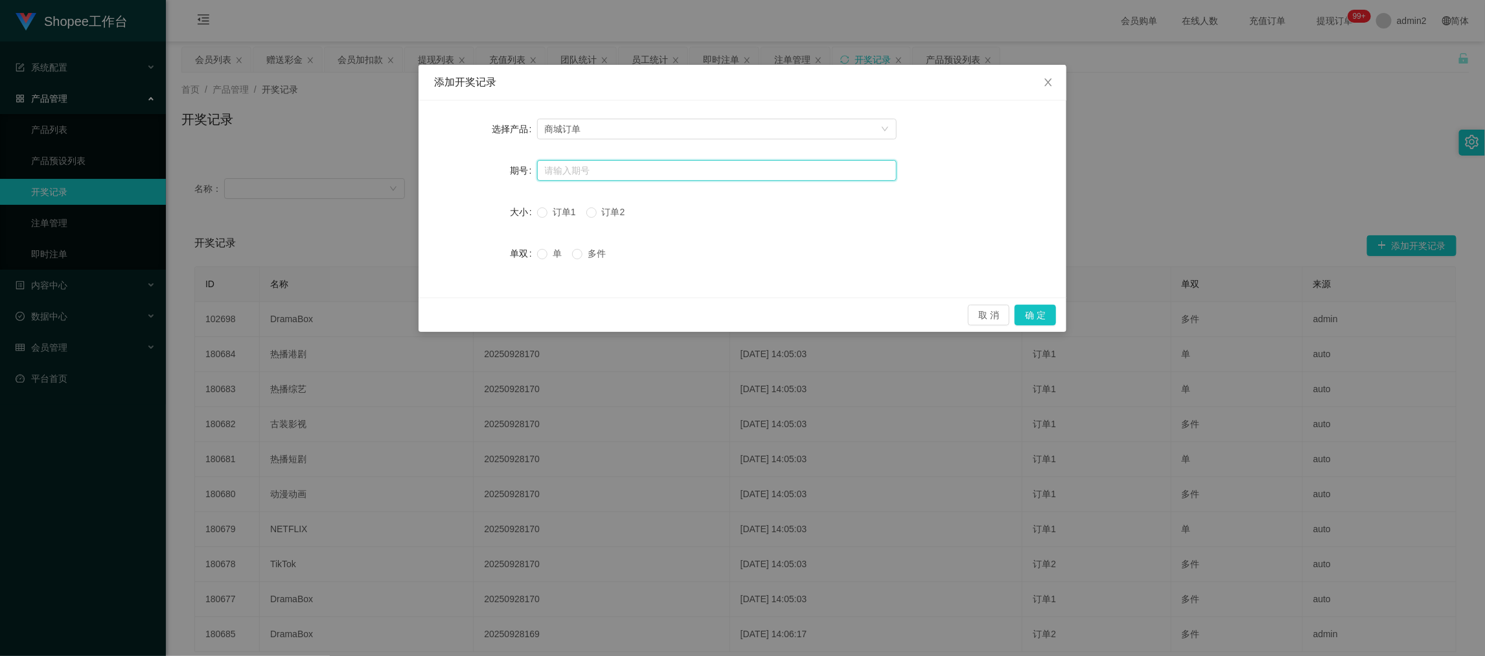
click at [600, 170] on input "text" at bounding box center [717, 170] width 360 height 21
paste input "20250930190"
type input "20250930190"
click at [1033, 313] on button "确 定" at bounding box center [1034, 314] width 41 height 21
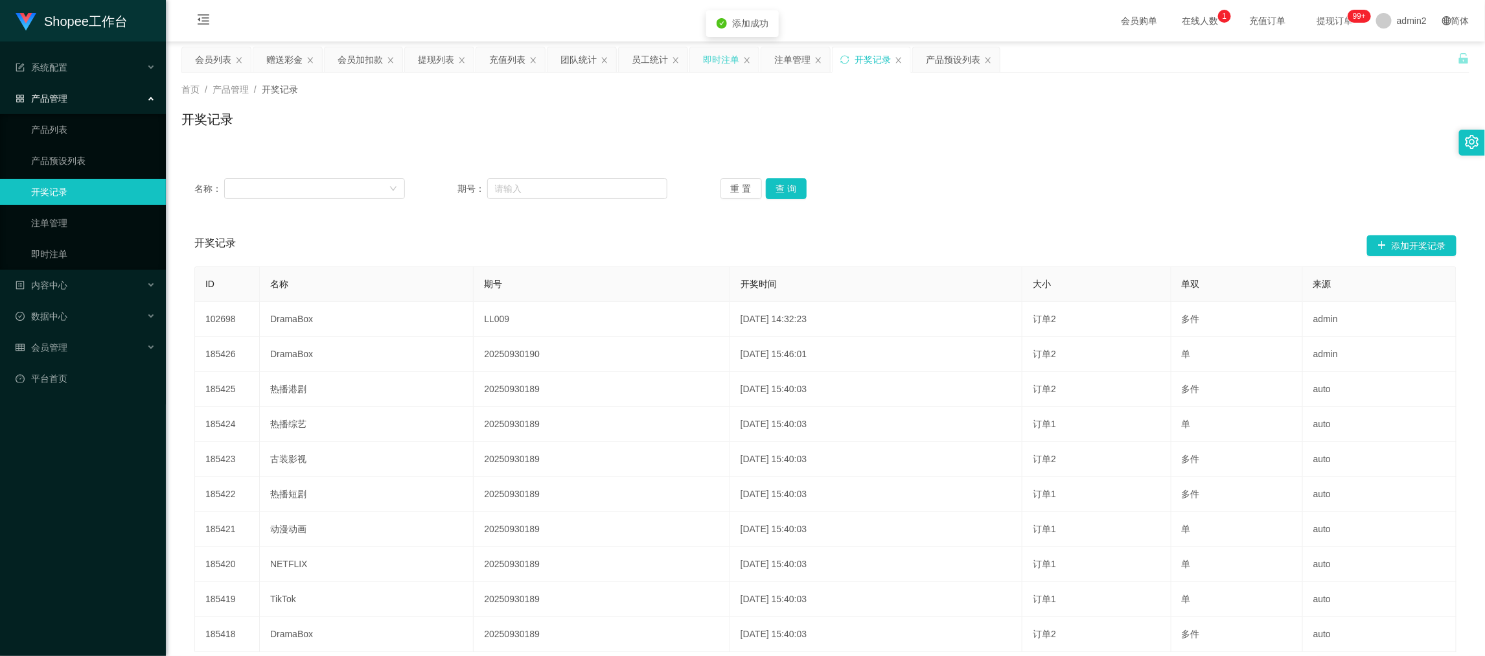
click at [726, 57] on div "即时注单" at bounding box center [721, 59] width 36 height 25
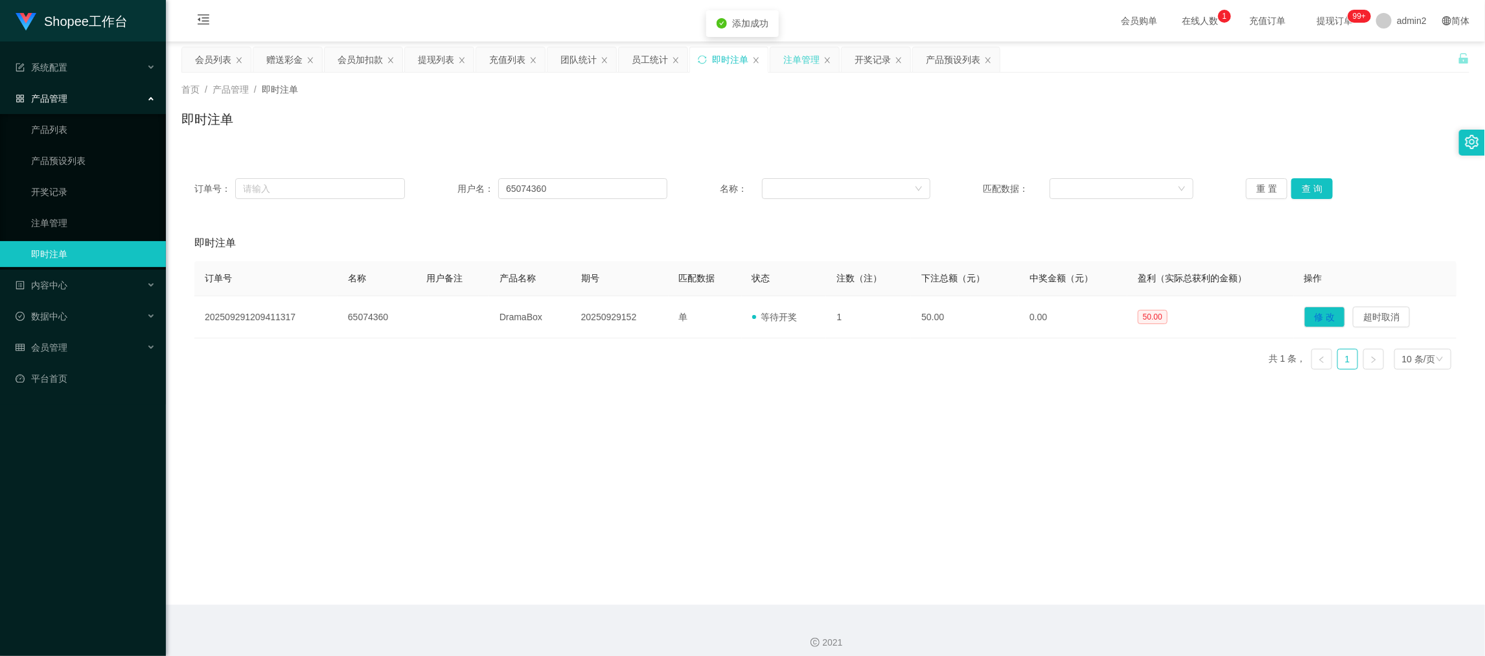
click at [804, 58] on div "注单管理" at bounding box center [801, 59] width 36 height 25
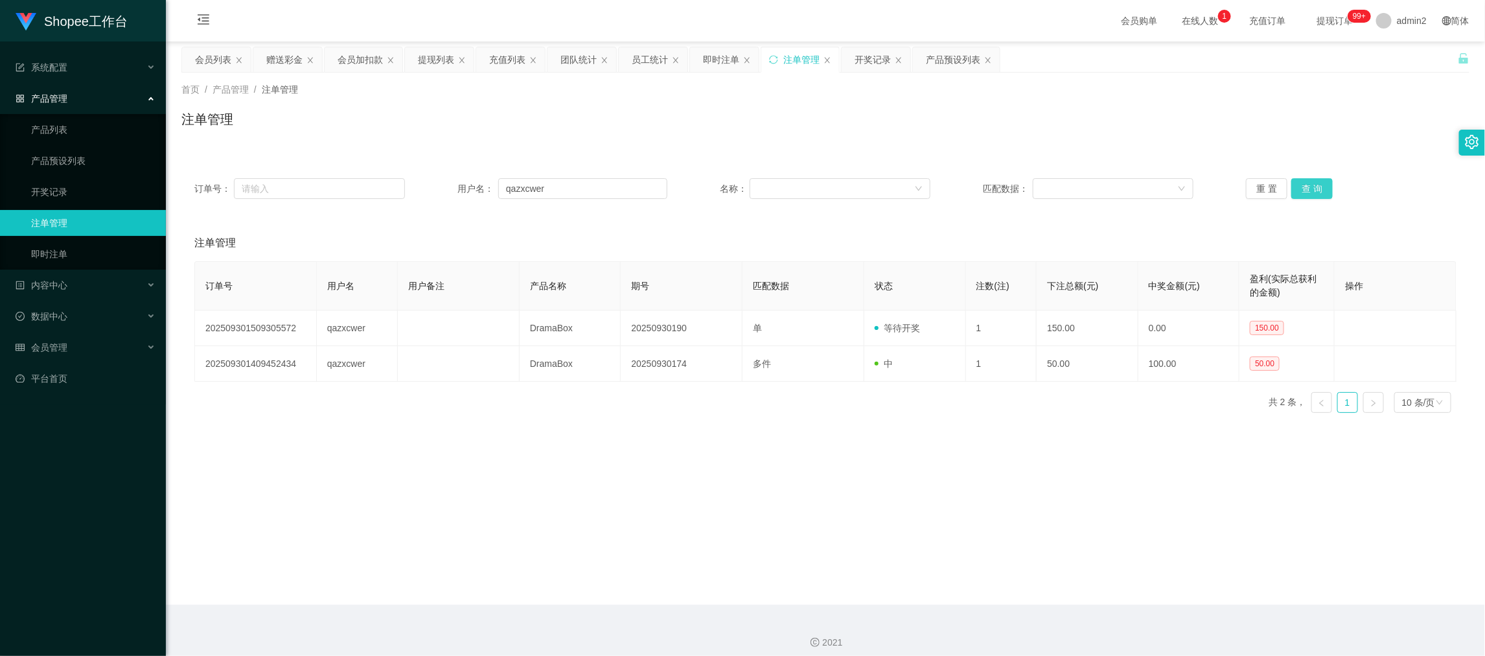
click at [1313, 194] on button "查 询" at bounding box center [1311, 188] width 41 height 21
click at [1051, 435] on main "关闭左侧 关闭右侧 关闭其它 刷新页面 会员列表 赠送彩金 会员加扣款 提现列表 充值列表 团队统计 员工统计 即时注单 注单管理 开奖记录 产品预设列表 首…" at bounding box center [825, 322] width 1319 height 563
drag, startPoint x: 1183, startPoint y: 544, endPoint x: 1145, endPoint y: 520, distance: 45.1
click at [1183, 544] on main "关闭左侧 关闭右侧 关闭其它 刷新页面 会员列表 赠送彩金 会员加扣款 提现列表 充值列表 团队统计 员工统计 即时注单 注单管理 开奖记录 产品预设列表 首…" at bounding box center [825, 322] width 1319 height 563
click at [441, 57] on div "提现列表" at bounding box center [436, 59] width 36 height 25
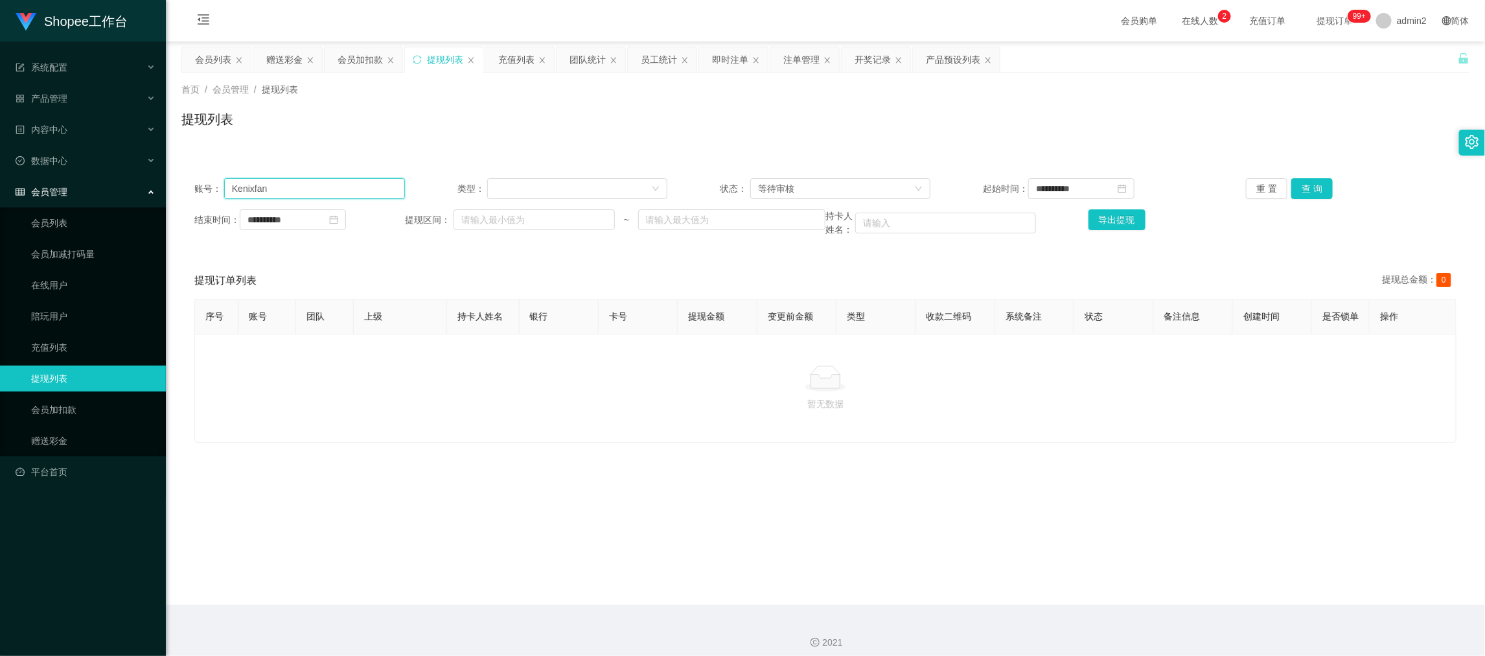
click at [354, 187] on input "Kenixfan" at bounding box center [314, 188] width 181 height 21
paste input "qazxcwer"
type input "qazxcwer"
drag, startPoint x: 1309, startPoint y: 189, endPoint x: 1296, endPoint y: 192, distance: 13.4
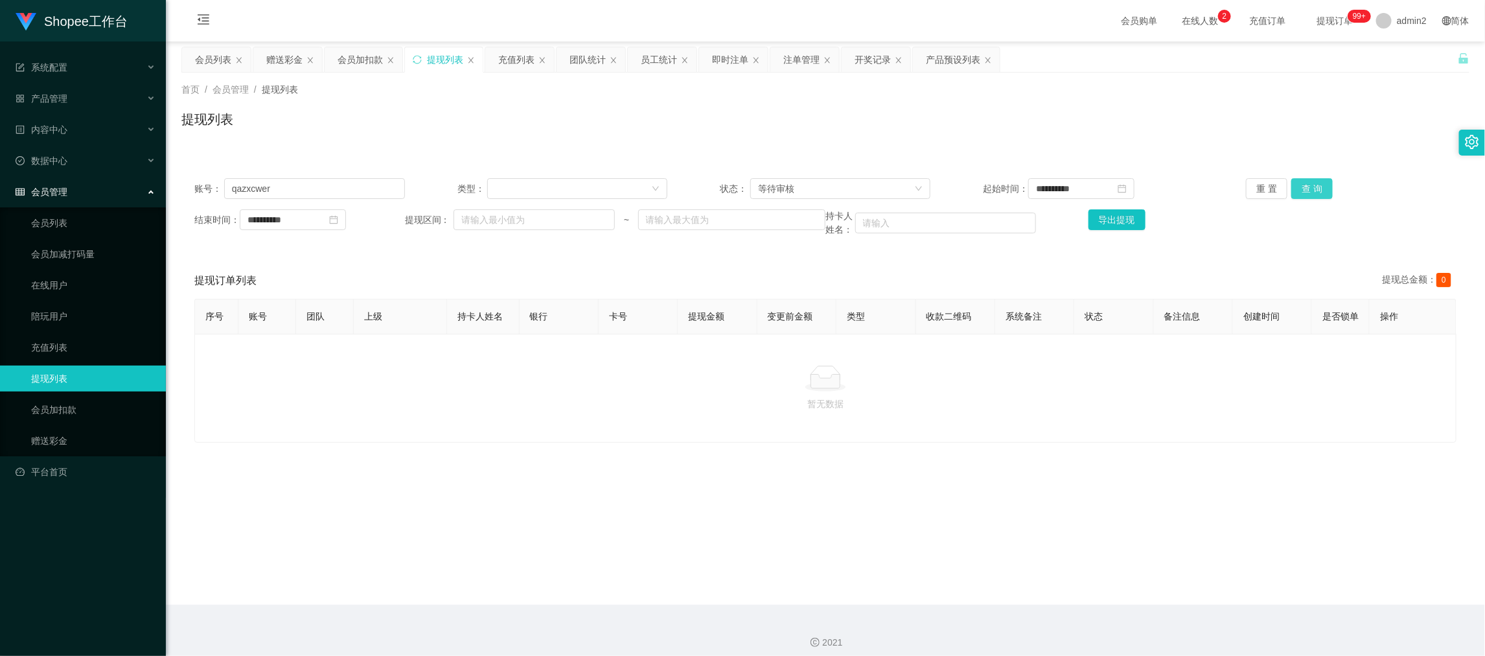
click at [1309, 189] on button "查 询" at bounding box center [1311, 188] width 41 height 21
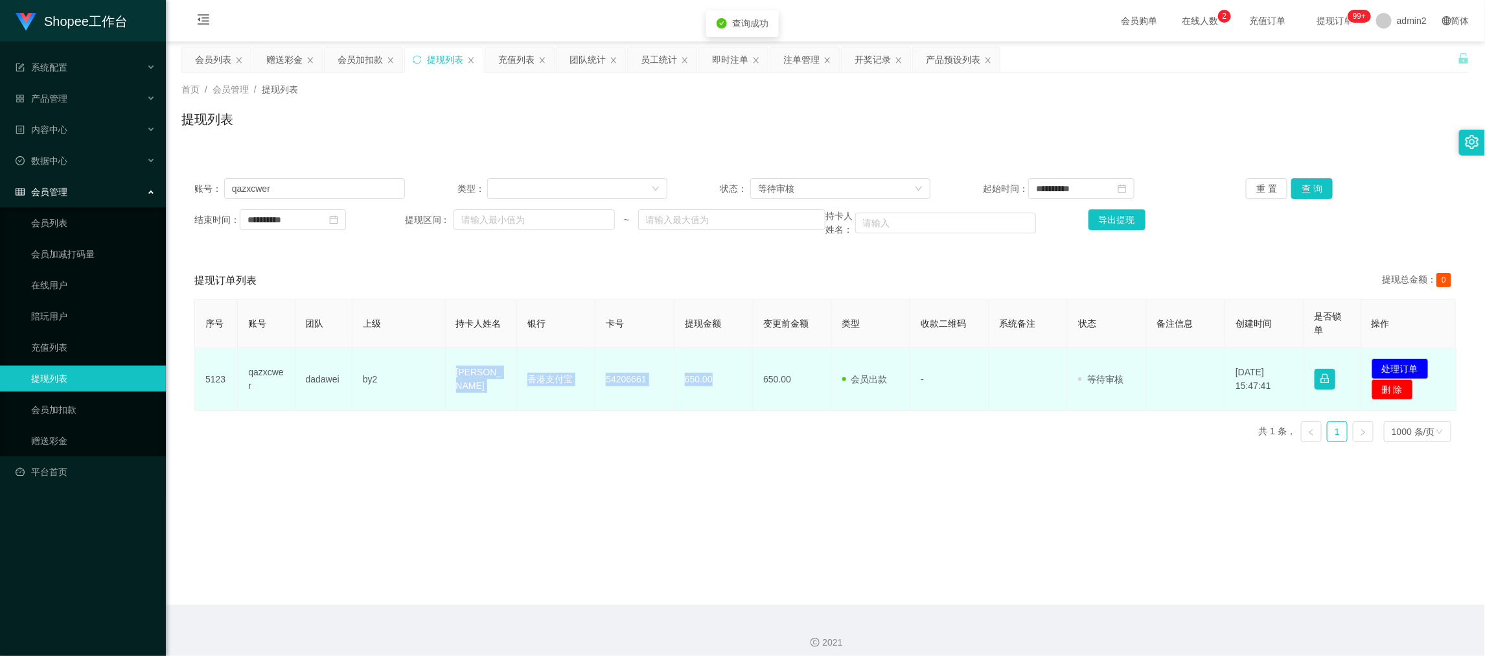
drag, startPoint x: 439, startPoint y: 372, endPoint x: 713, endPoint y: 393, distance: 274.2
click at [713, 393] on tr "5123 qazxcwer dadawei by2 [PERSON_NAME] ling 香港支付宝 54206661 650.00 650.00 会员出款 …" at bounding box center [825, 379] width 1261 height 63
copy tr "[PERSON_NAME] 香港支付宝 54206661 650.00"
click at [1384, 365] on button "处理订单" at bounding box center [1399, 368] width 57 height 21
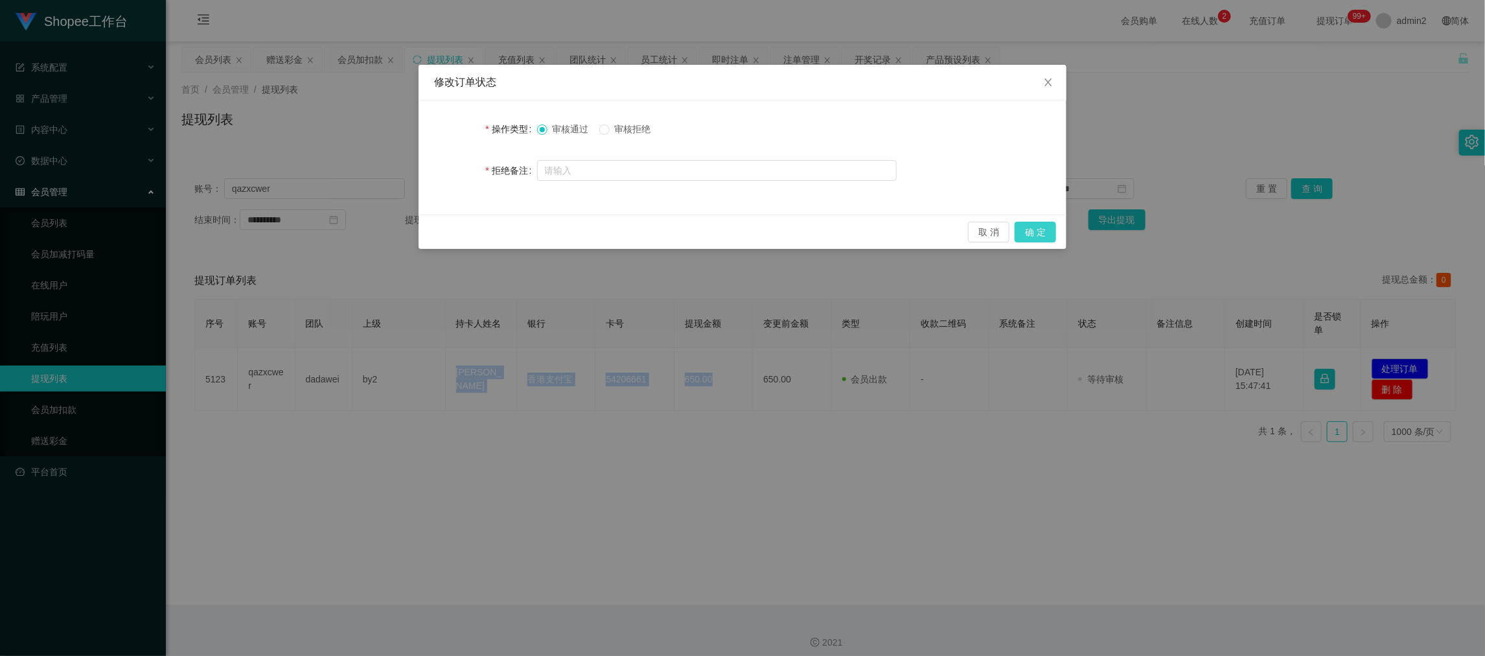
click at [1049, 233] on button "确 定" at bounding box center [1034, 232] width 41 height 21
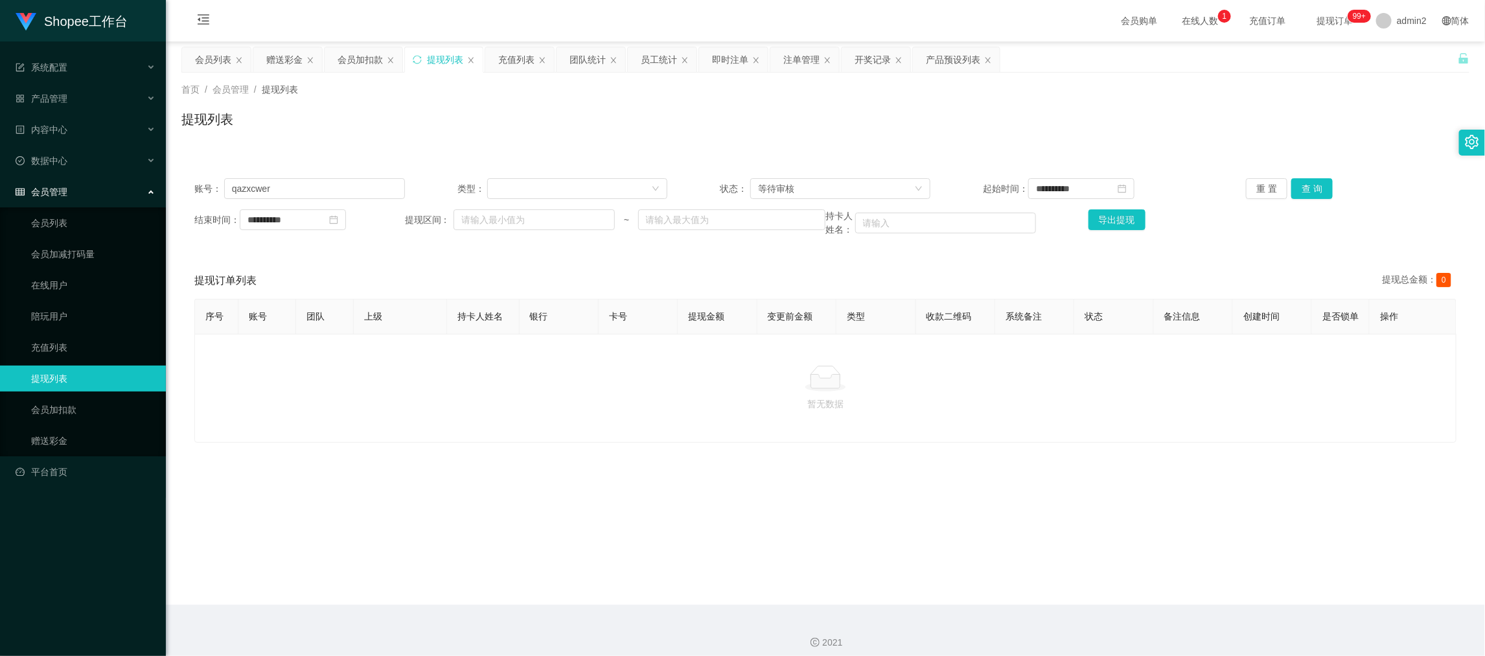
drag, startPoint x: 1060, startPoint y: 625, endPoint x: 985, endPoint y: 509, distance: 138.2
click at [1060, 625] on div "2021" at bounding box center [825, 634] width 1319 height 60
click at [936, 442] on div "暂无数据" at bounding box center [825, 388] width 1262 height 109
click at [919, 170] on div "**********" at bounding box center [825, 207] width 1288 height 84
